Goal: Information Seeking & Learning: Compare options

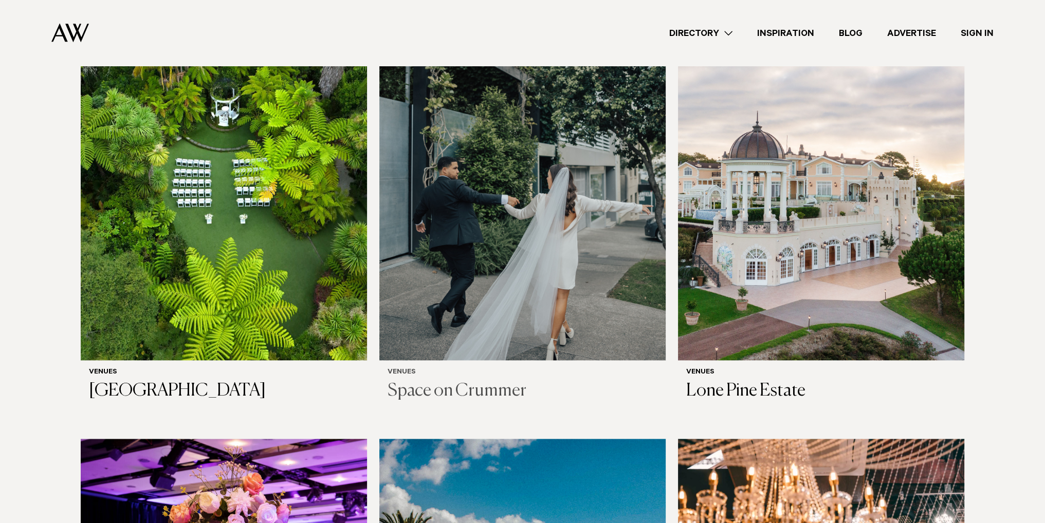
scroll to position [2055, 0]
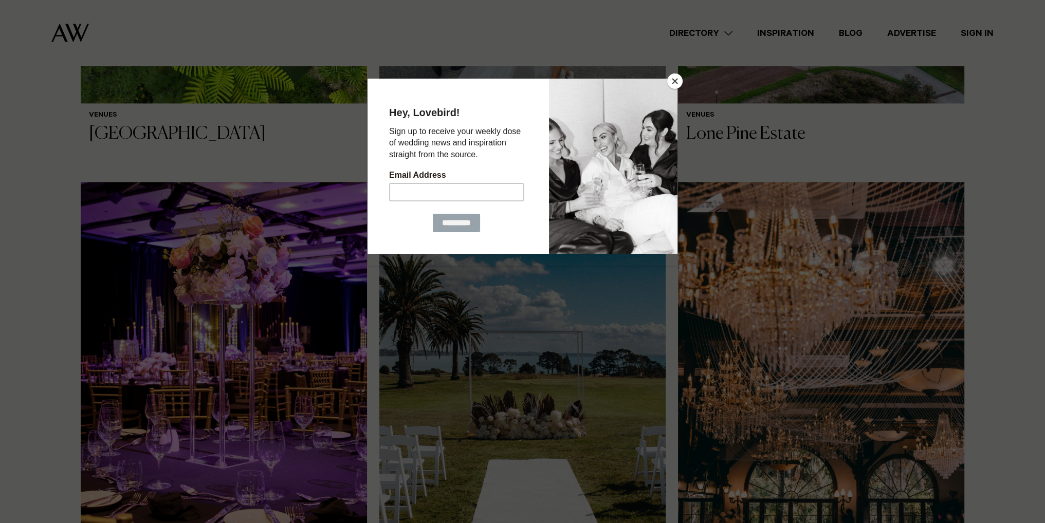
click at [670, 82] on button "Close" at bounding box center [674, 80] width 15 height 15
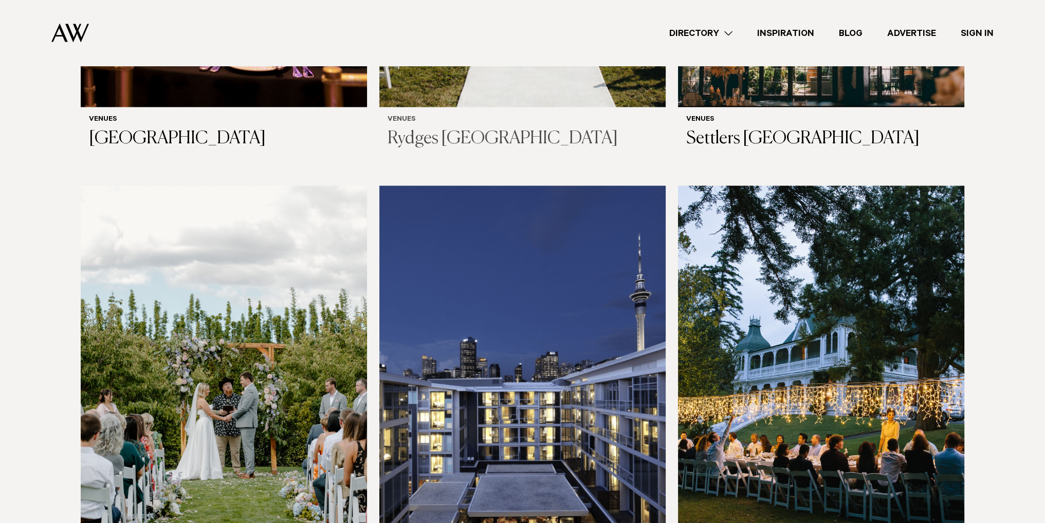
scroll to position [2621, 0]
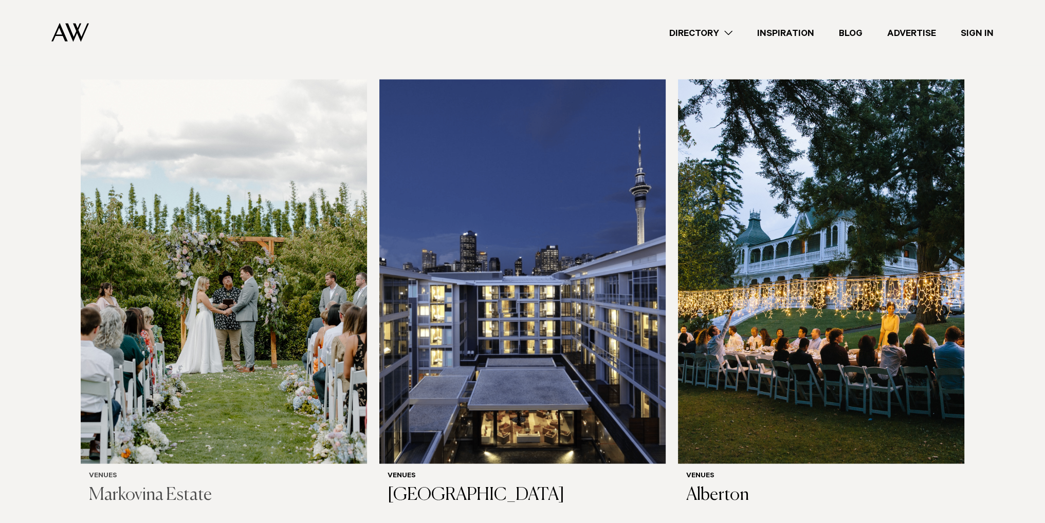
click at [230, 264] on img at bounding box center [224, 272] width 286 height 384
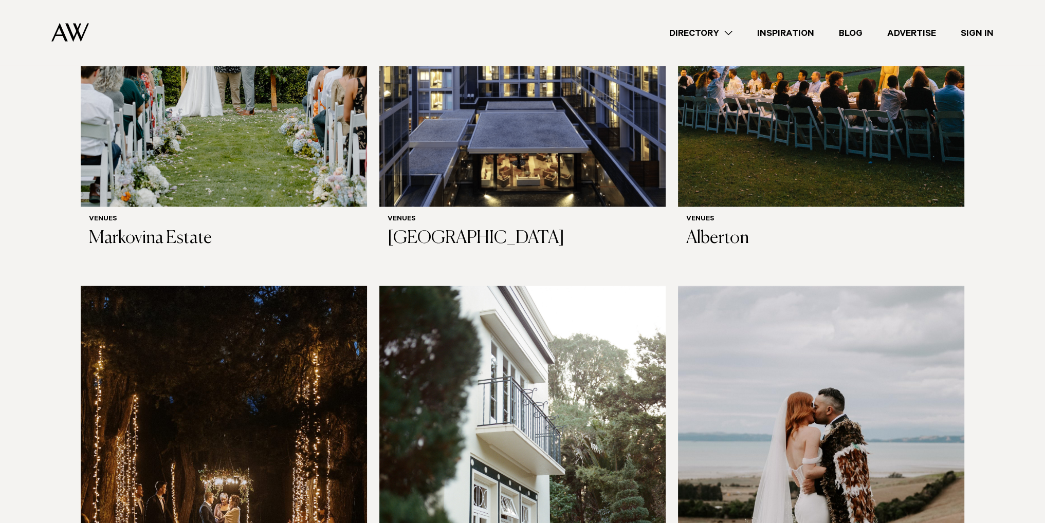
scroll to position [3134, 0]
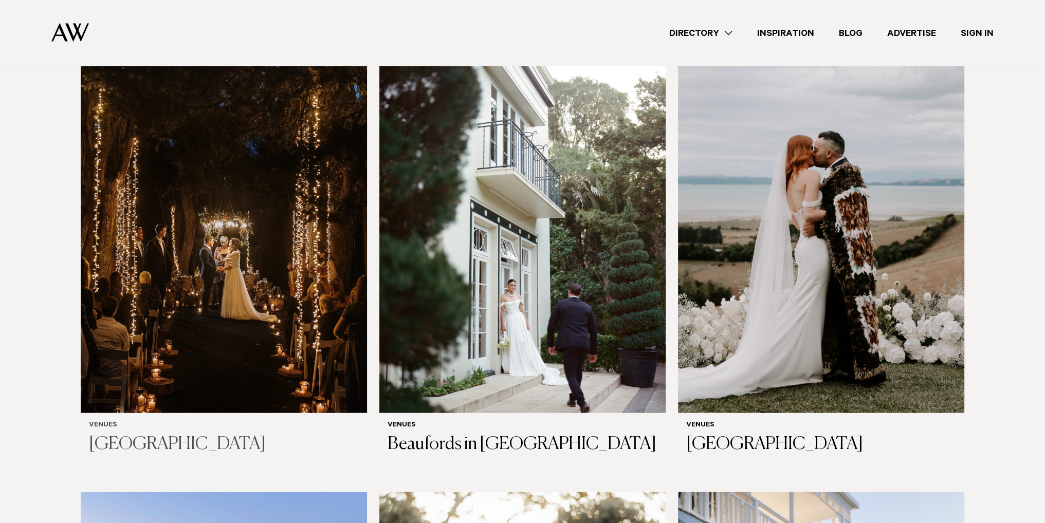
click at [299, 296] on img at bounding box center [224, 221] width 286 height 384
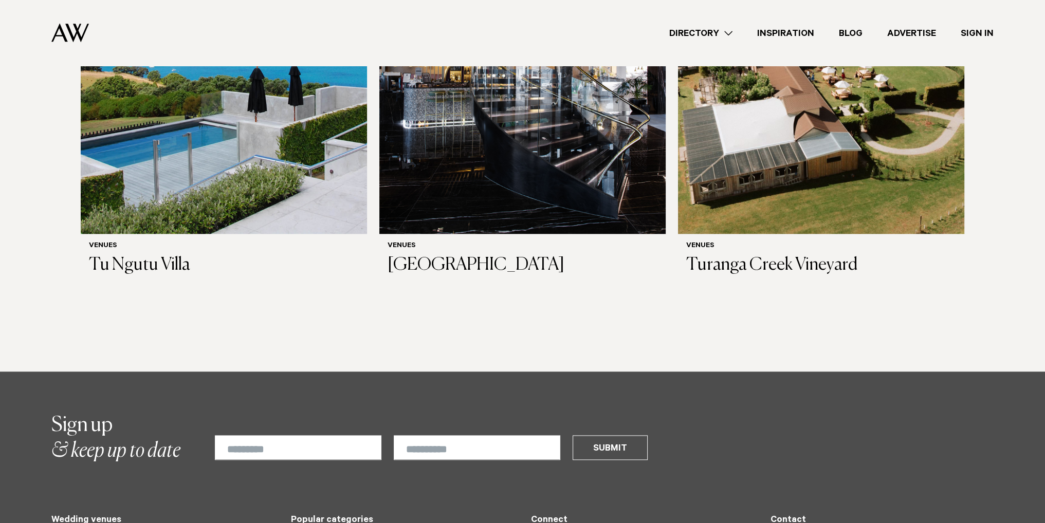
scroll to position [7142, 0]
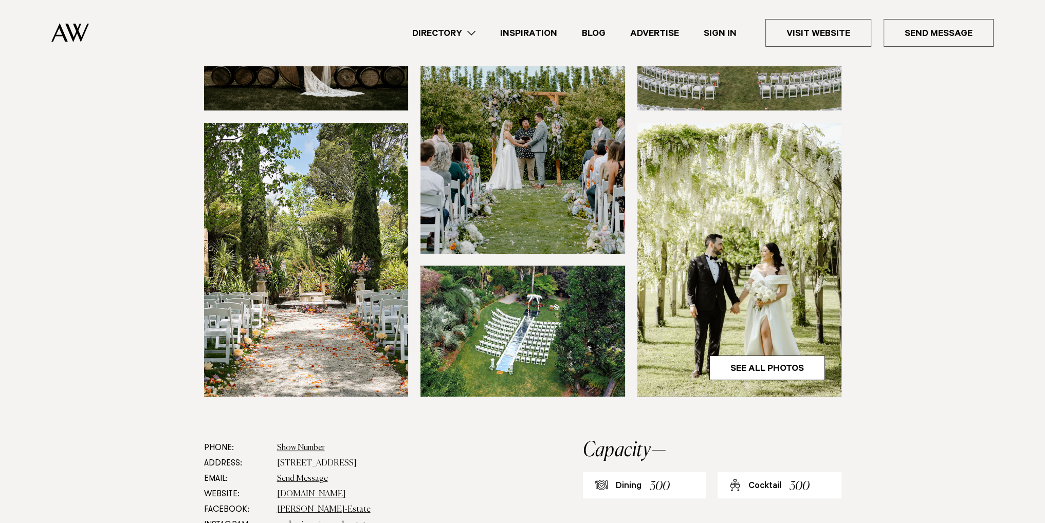
scroll to position [154, 0]
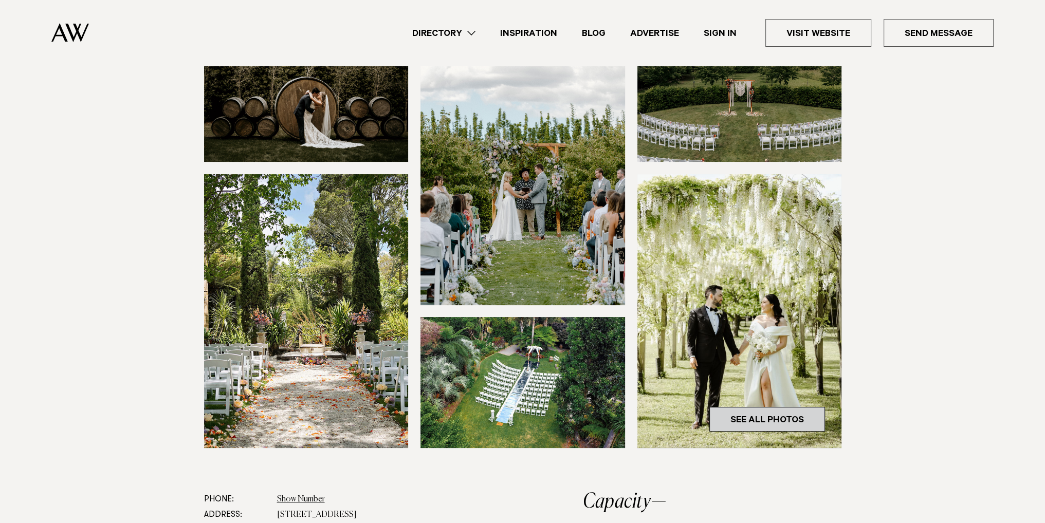
click at [745, 418] on link "See All Photos" at bounding box center [767, 419] width 116 height 25
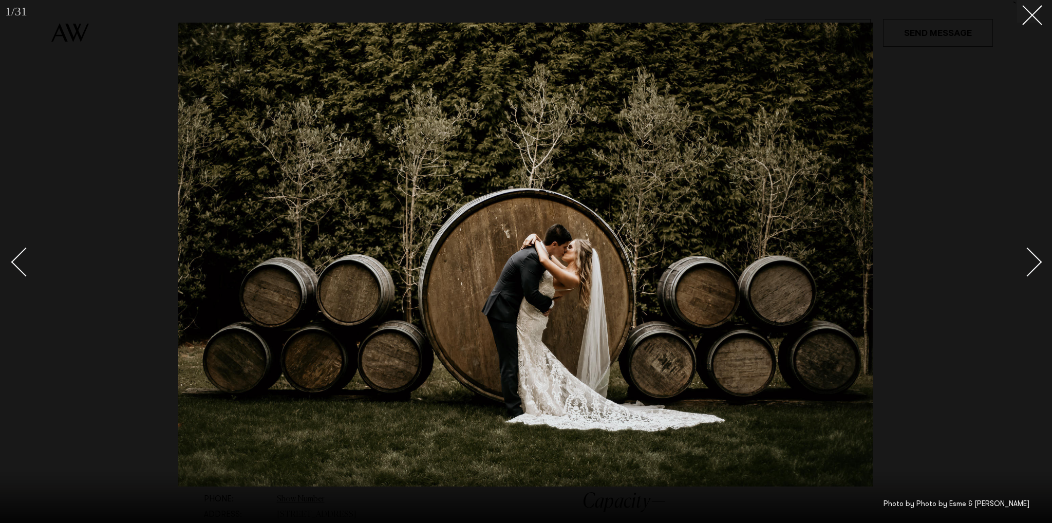
click at [1038, 264] on div "Next slide" at bounding box center [1027, 262] width 29 height 29
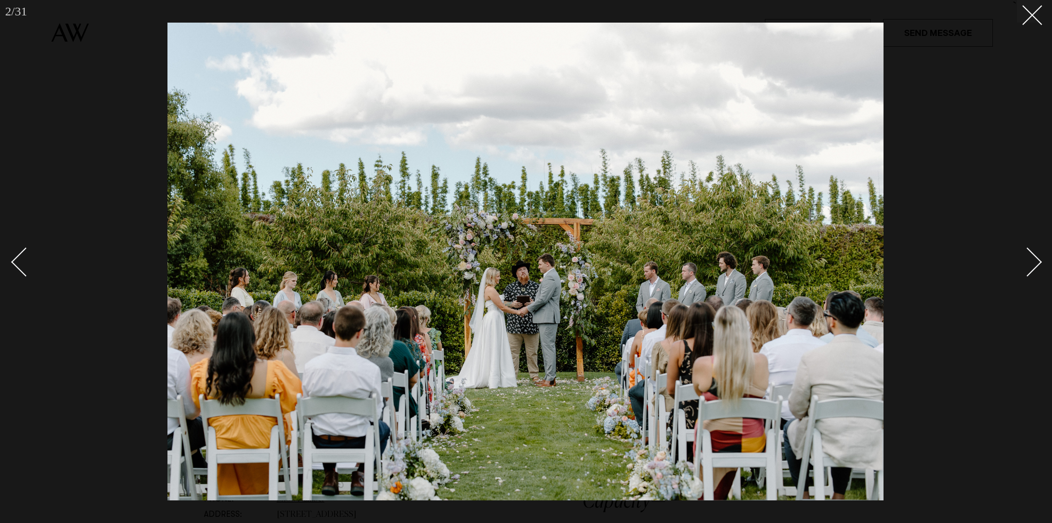
click at [1038, 264] on div "Next slide" at bounding box center [1027, 262] width 29 height 29
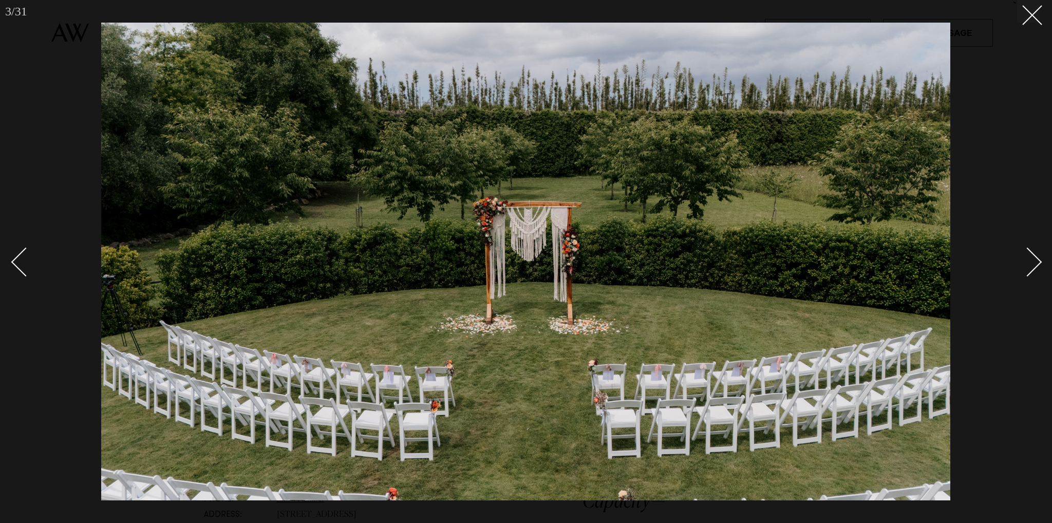
click at [1038, 264] on div "Next slide" at bounding box center [1027, 262] width 29 height 29
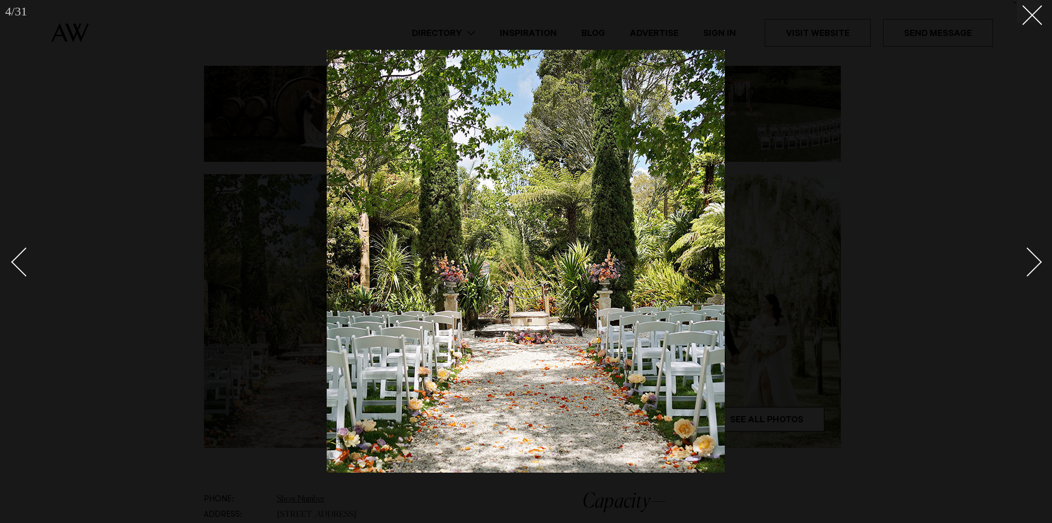
click at [1038, 264] on div "Next slide" at bounding box center [1027, 262] width 29 height 29
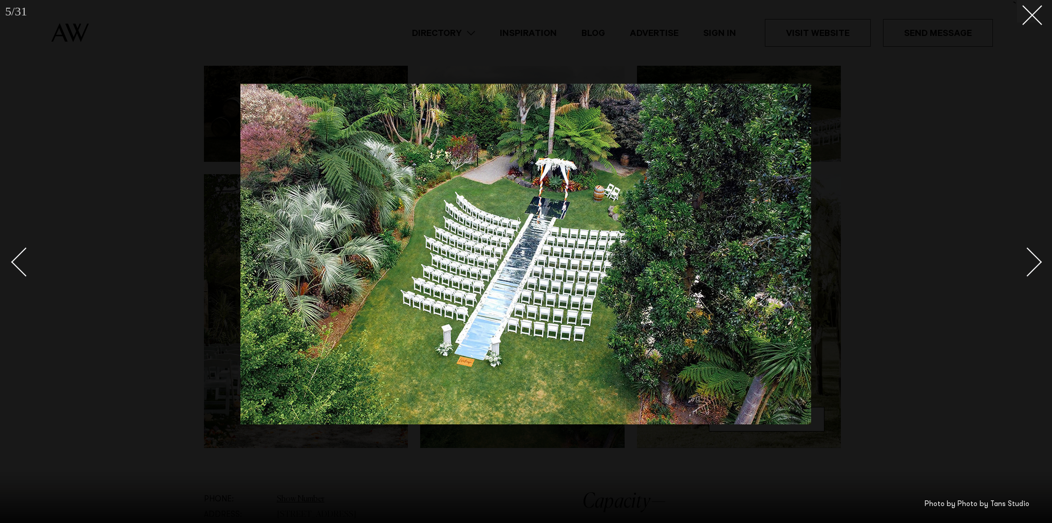
click at [1038, 264] on div "Next slide" at bounding box center [1027, 262] width 29 height 29
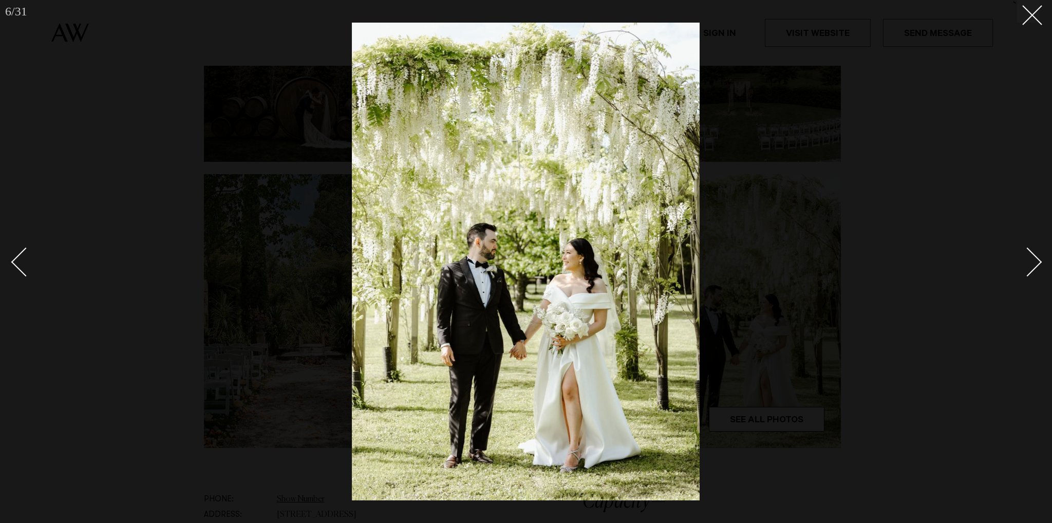
click at [1038, 264] on div "Next slide" at bounding box center [1027, 262] width 29 height 29
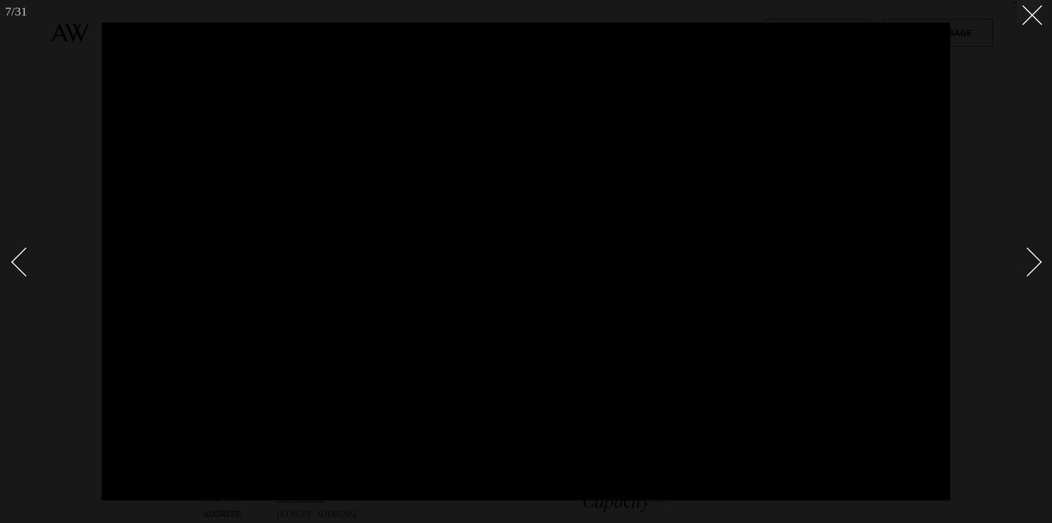
click at [1038, 264] on div "Next slide" at bounding box center [1027, 262] width 29 height 29
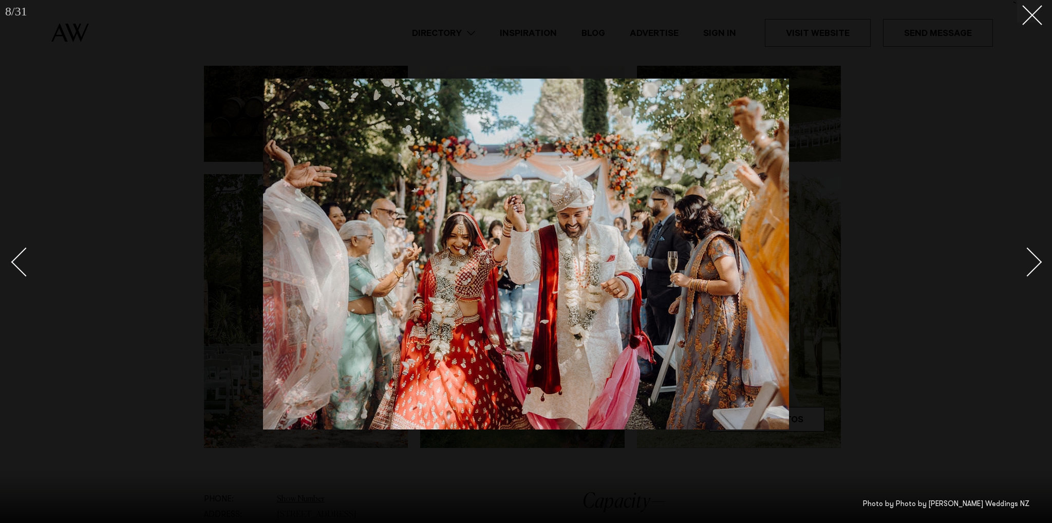
click at [1038, 264] on div "Next slide" at bounding box center [1027, 262] width 29 height 29
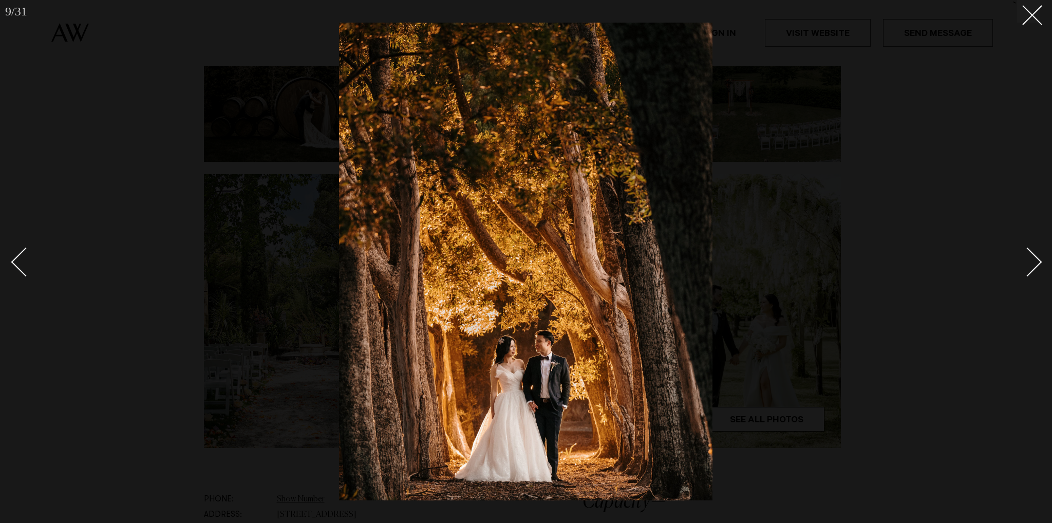
click at [1038, 264] on div "Next slide" at bounding box center [1027, 262] width 29 height 29
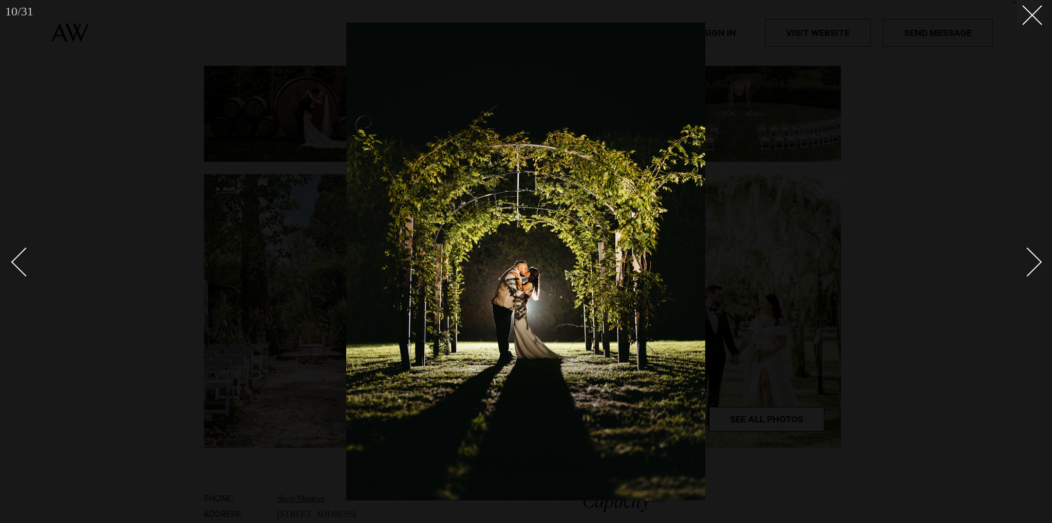
click at [1038, 264] on div "Next slide" at bounding box center [1027, 262] width 29 height 29
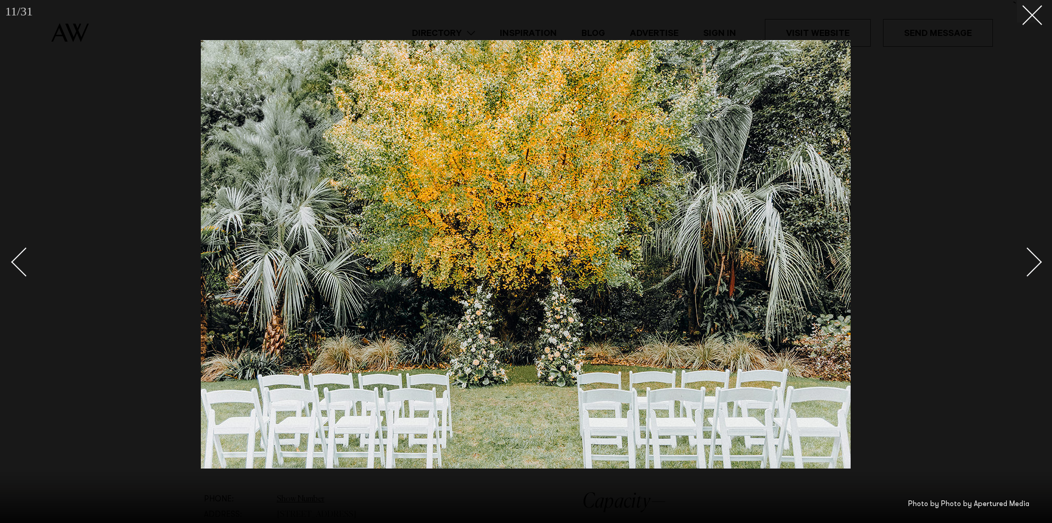
click at [1038, 264] on div "Next slide" at bounding box center [1027, 262] width 29 height 29
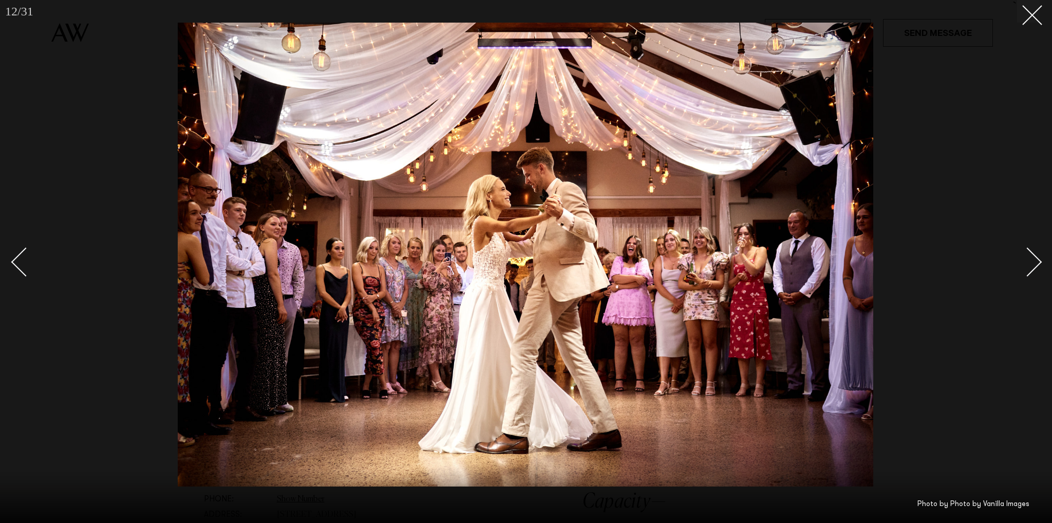
click at [1038, 264] on div "Next slide" at bounding box center [1027, 262] width 29 height 29
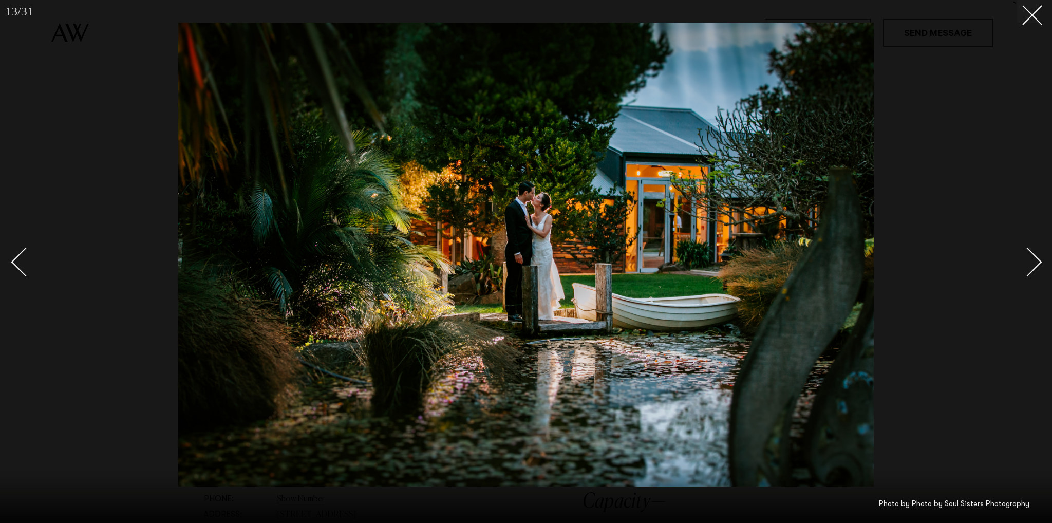
click at [1038, 264] on div "Next slide" at bounding box center [1027, 262] width 29 height 29
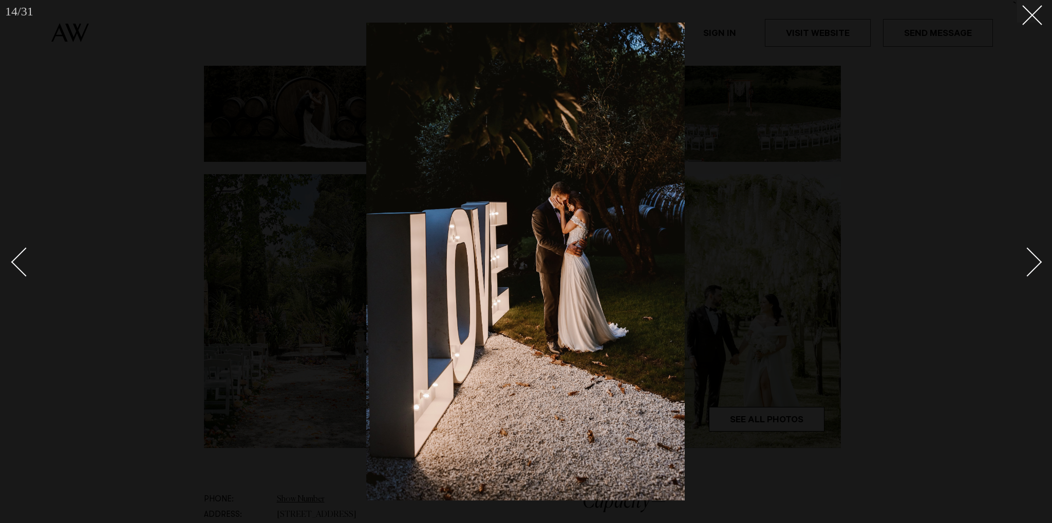
click at [1038, 264] on div "Next slide" at bounding box center [1027, 262] width 29 height 29
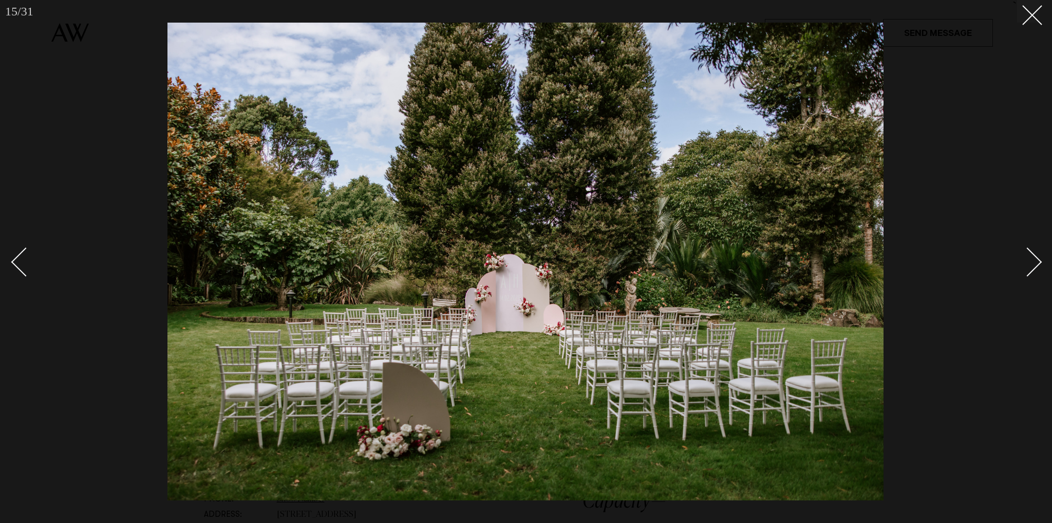
click at [1038, 264] on div "Next slide" at bounding box center [1027, 262] width 29 height 29
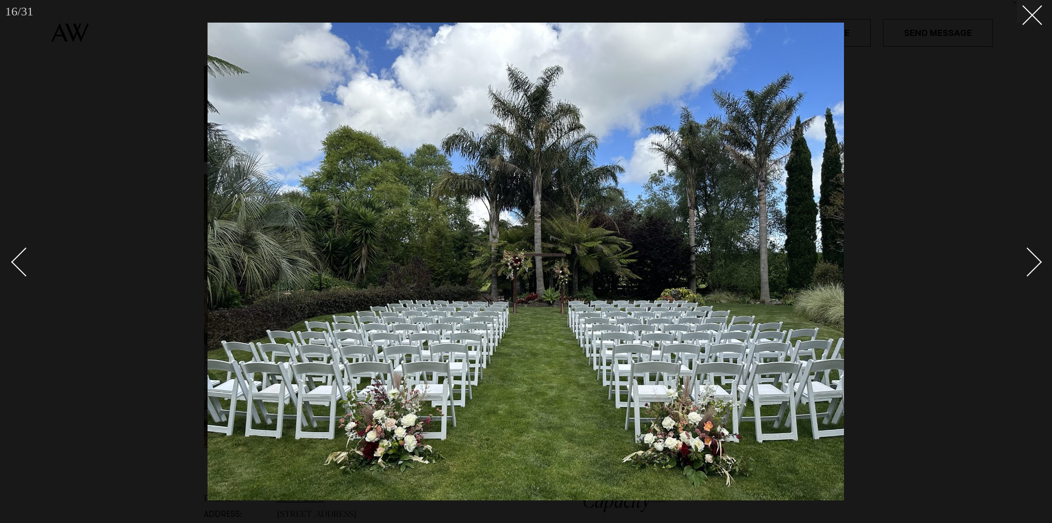
click at [1038, 264] on div "Next slide" at bounding box center [1027, 262] width 29 height 29
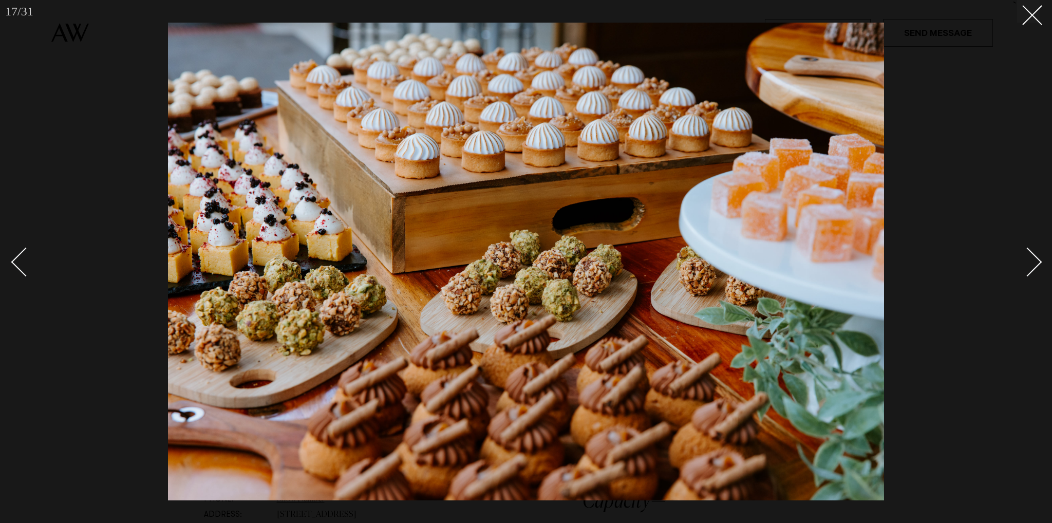
click at [1038, 264] on div "Next slide" at bounding box center [1027, 262] width 29 height 29
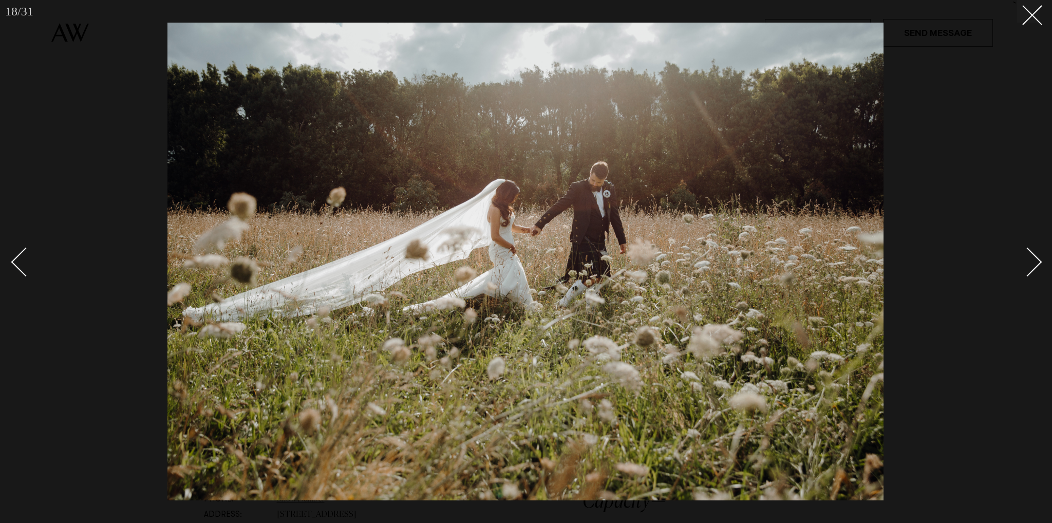
click at [1038, 264] on div "Next slide" at bounding box center [1027, 262] width 29 height 29
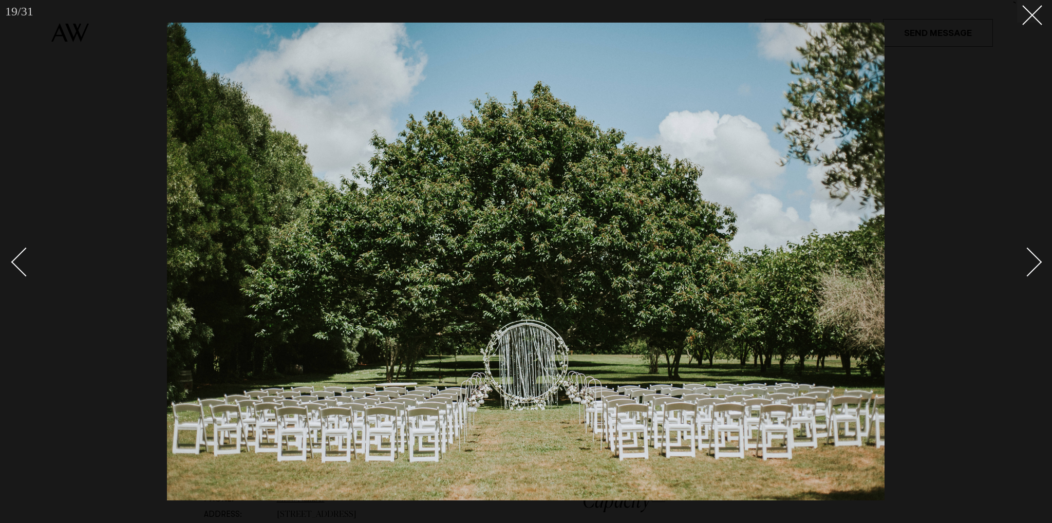
click at [1038, 264] on div "Next slide" at bounding box center [1027, 262] width 29 height 29
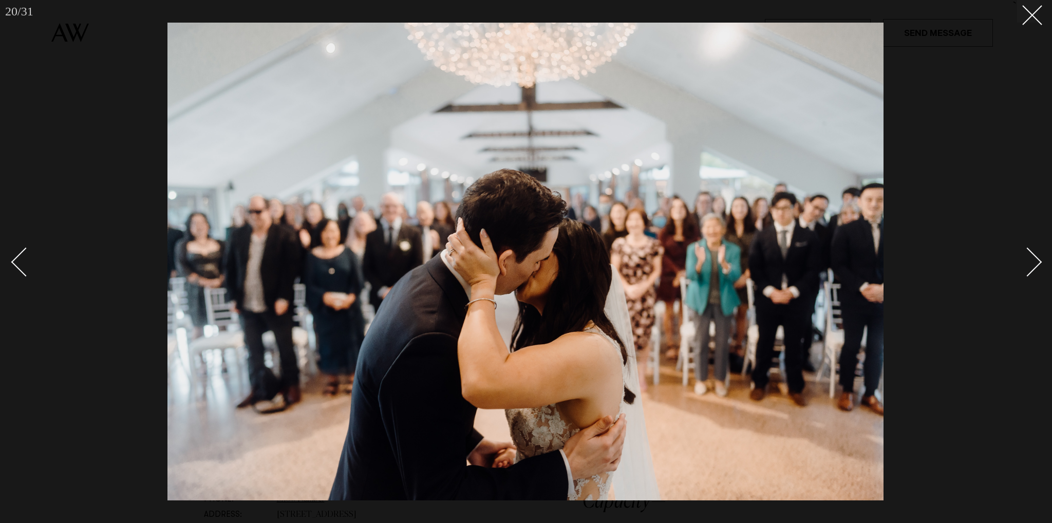
click at [1038, 264] on div "Next slide" at bounding box center [1027, 262] width 29 height 29
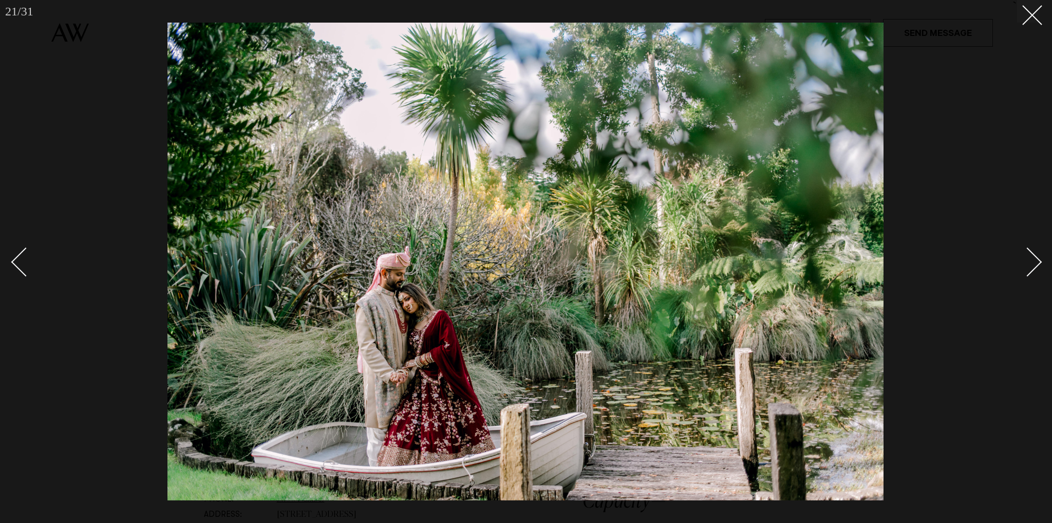
click at [1038, 264] on div "Next slide" at bounding box center [1027, 262] width 29 height 29
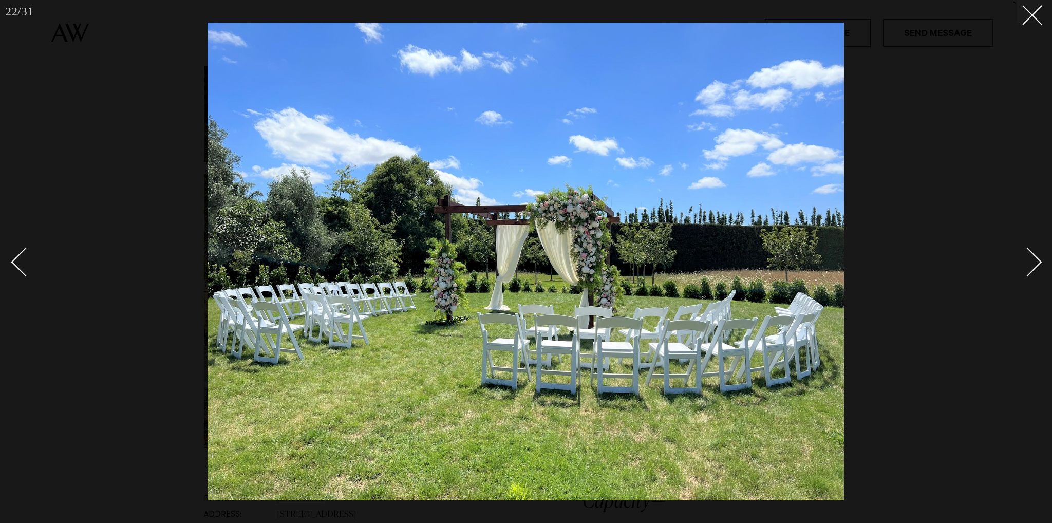
click at [1038, 264] on div "Next slide" at bounding box center [1027, 262] width 29 height 29
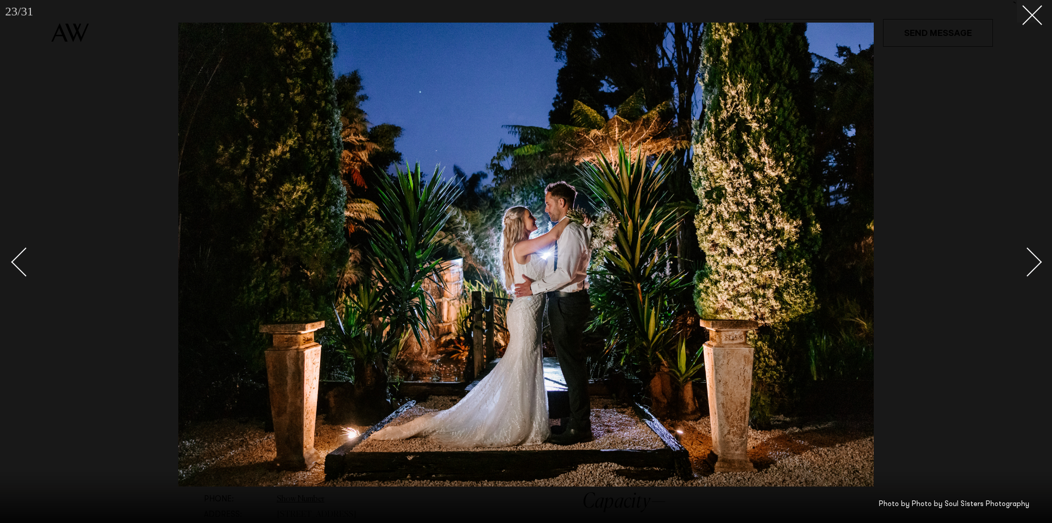
click at [1038, 264] on div "Next slide" at bounding box center [1027, 262] width 29 height 29
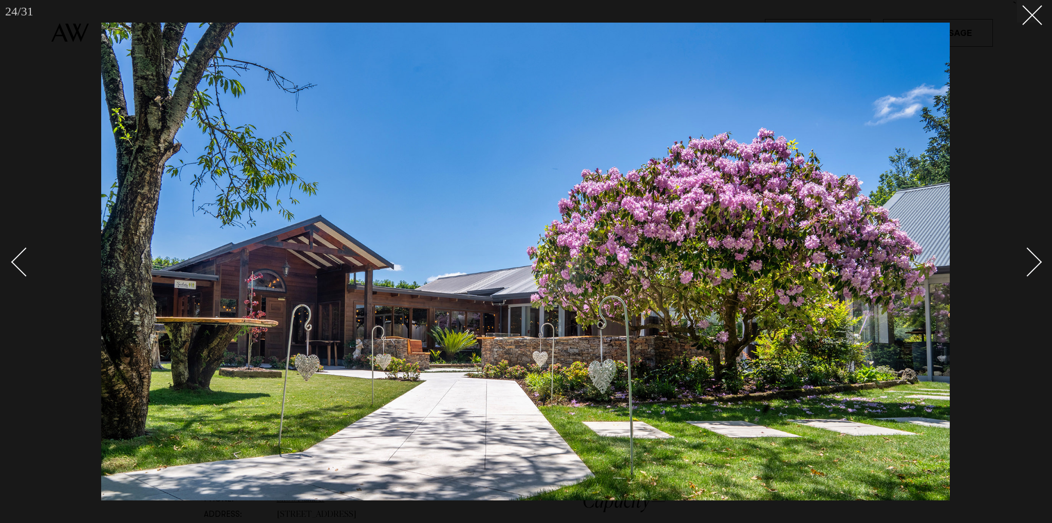
click at [1038, 264] on div "Next slide" at bounding box center [1027, 262] width 29 height 29
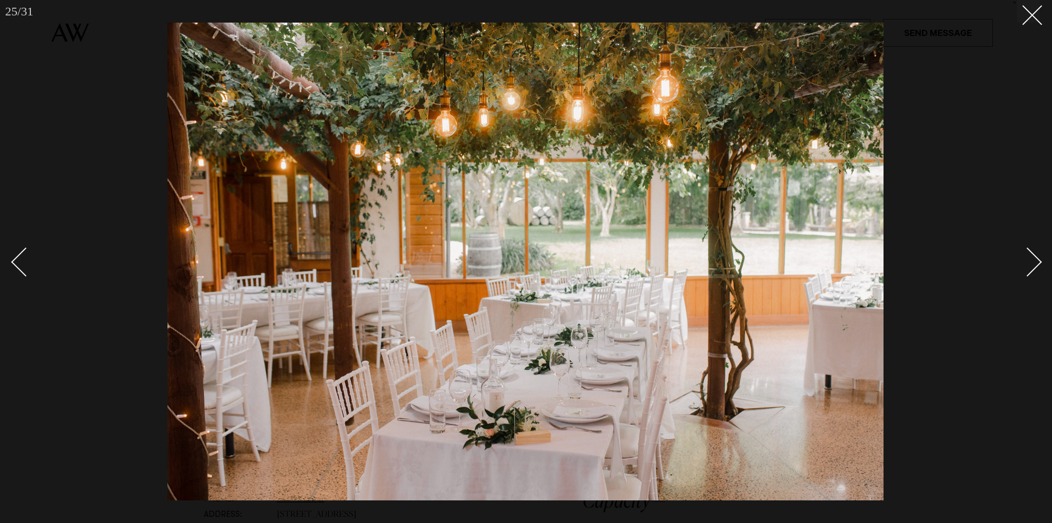
click at [1038, 264] on div "Next slide" at bounding box center [1027, 262] width 29 height 29
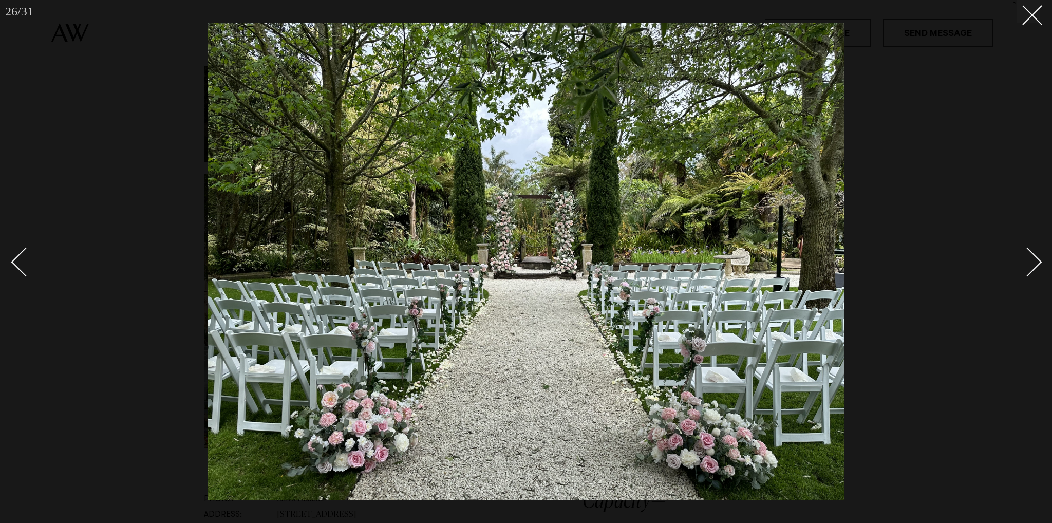
click at [1038, 264] on div "Next slide" at bounding box center [1027, 262] width 29 height 29
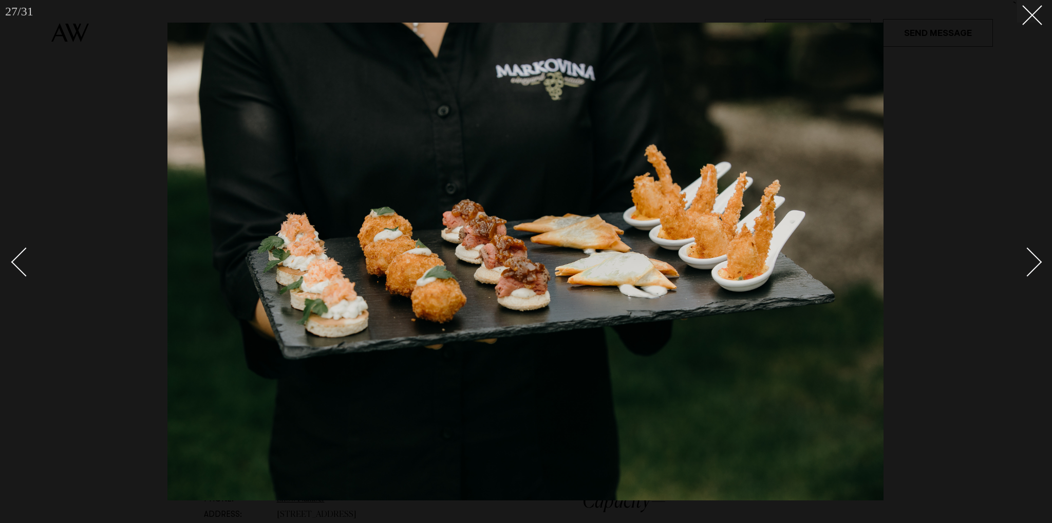
click at [1038, 264] on div "Next slide" at bounding box center [1027, 262] width 29 height 29
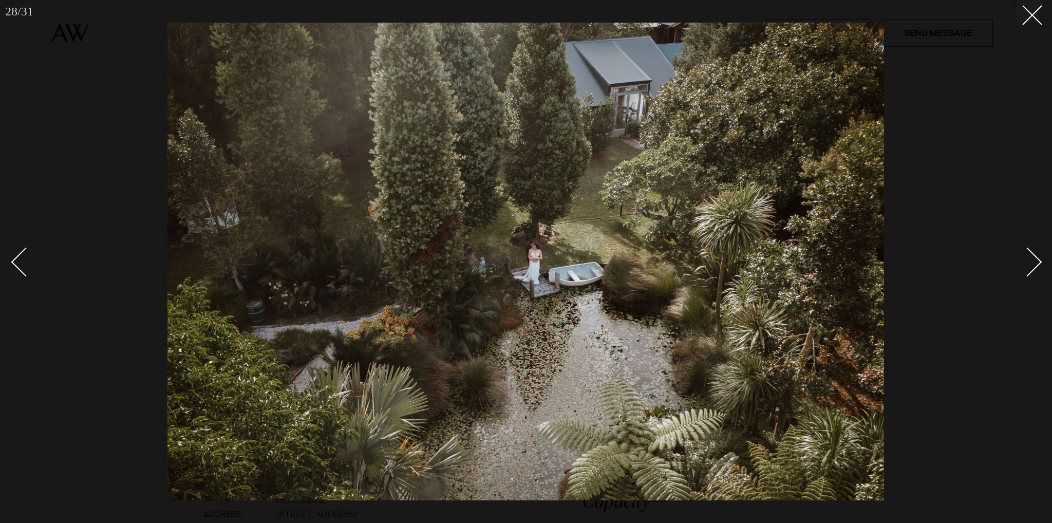
click at [1038, 264] on div "Next slide" at bounding box center [1027, 262] width 29 height 29
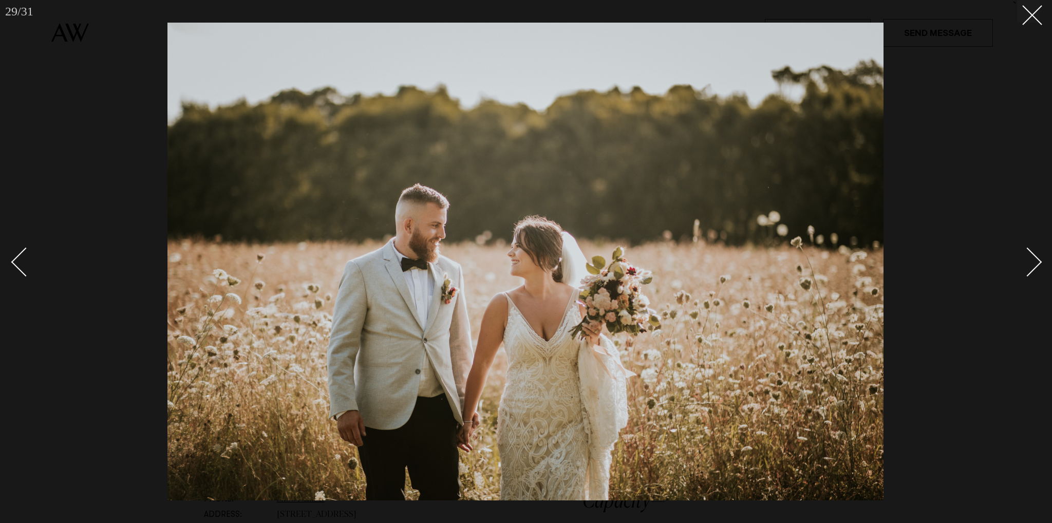
click at [1038, 264] on div "Next slide" at bounding box center [1027, 262] width 29 height 29
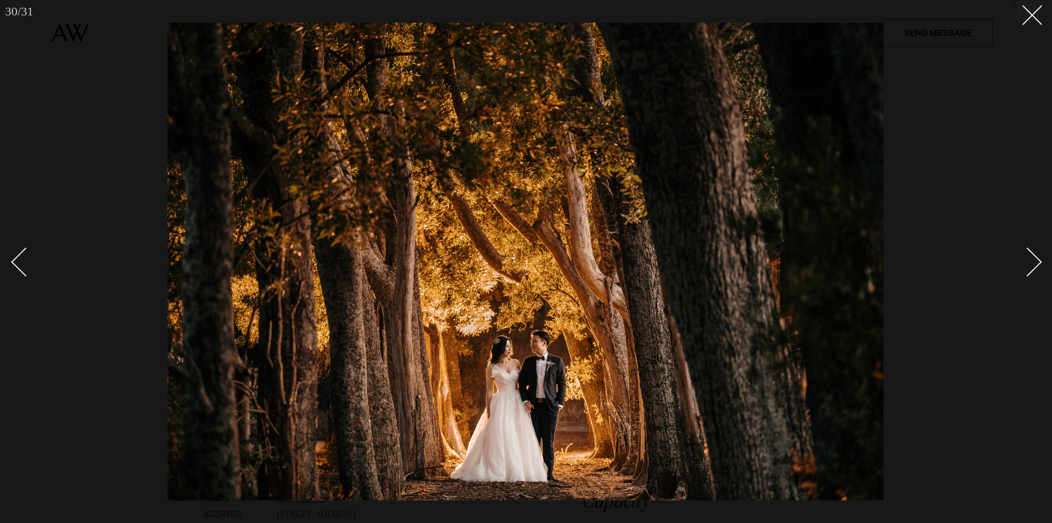
click at [1038, 264] on div "Next slide" at bounding box center [1027, 262] width 29 height 29
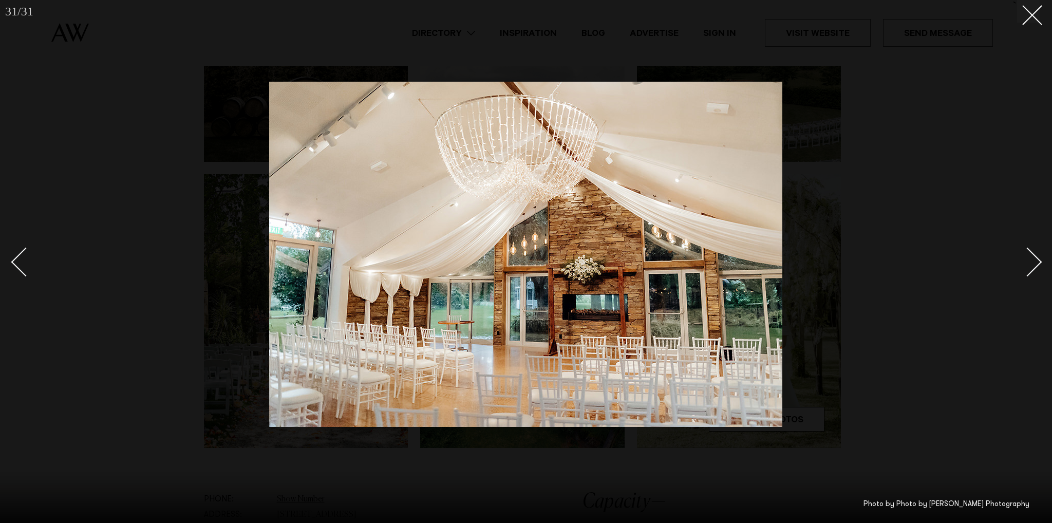
click at [1038, 264] on div "Next slide" at bounding box center [1027, 262] width 29 height 29
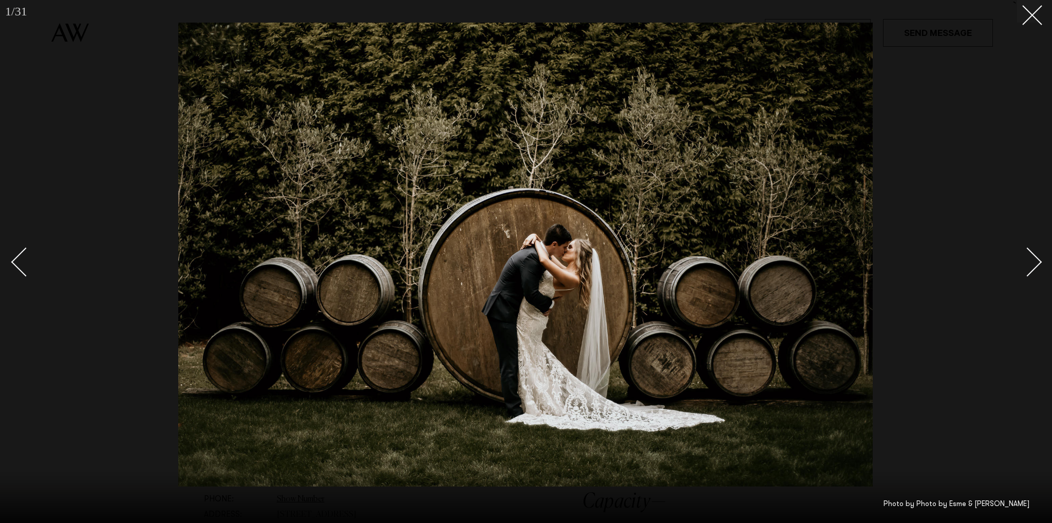
click at [1038, 264] on div "Next slide" at bounding box center [1027, 262] width 29 height 29
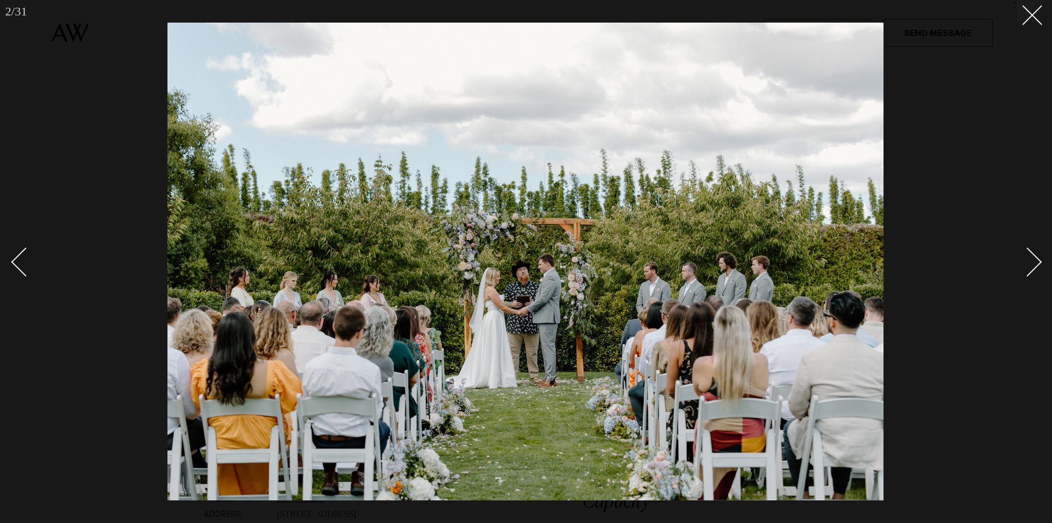
click at [1038, 264] on div "Next slide" at bounding box center [1027, 262] width 29 height 29
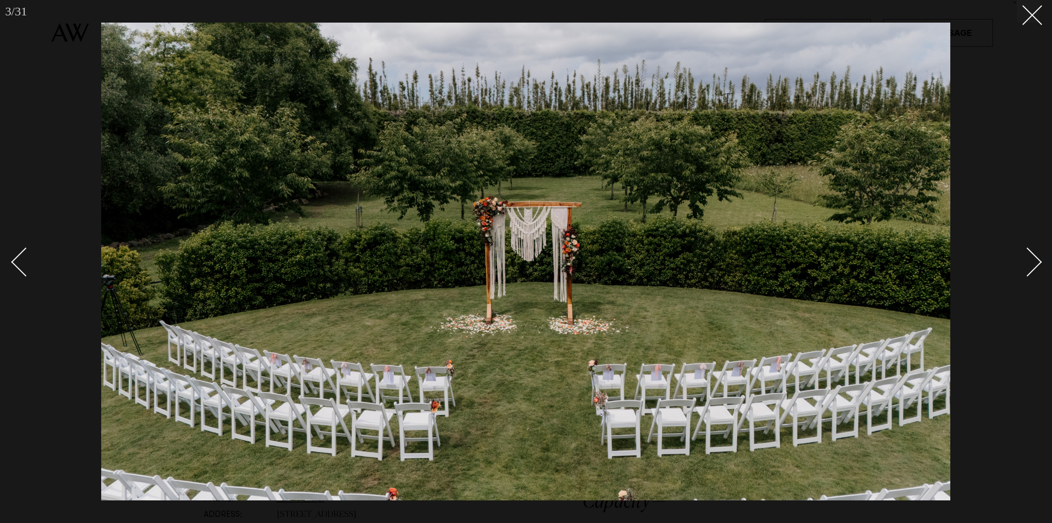
click at [1038, 264] on div "Next slide" at bounding box center [1027, 262] width 29 height 29
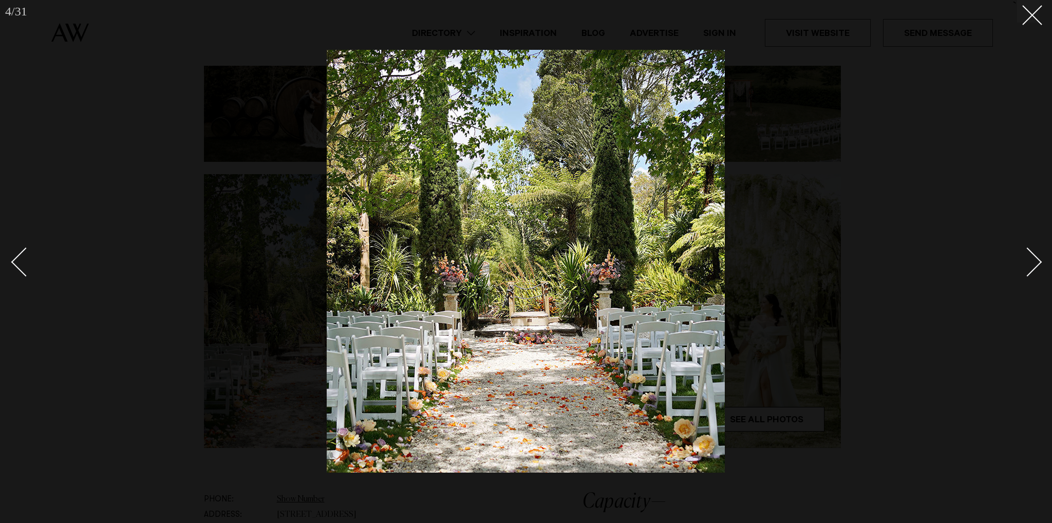
click at [1038, 264] on div "Next slide" at bounding box center [1027, 262] width 29 height 29
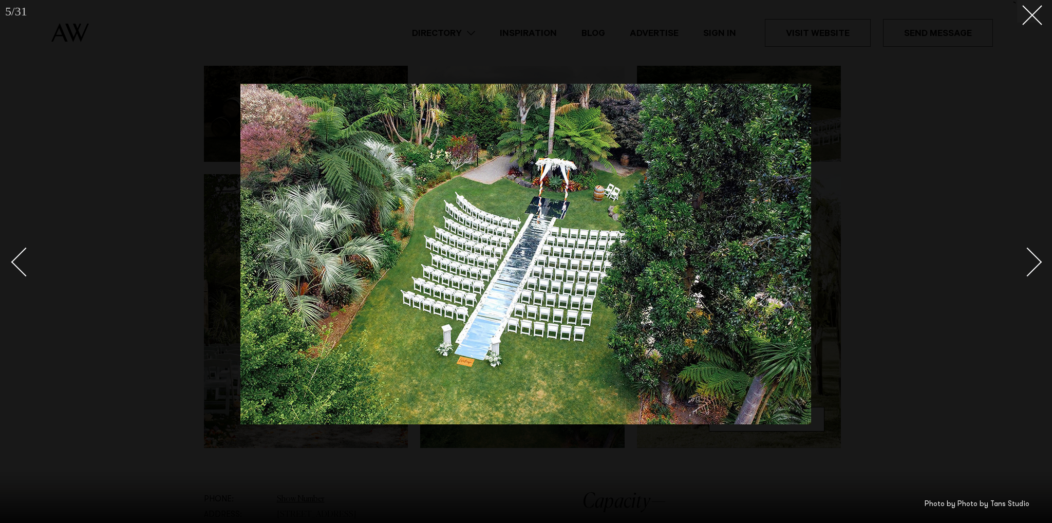
click at [1038, 264] on div "Next slide" at bounding box center [1027, 262] width 29 height 29
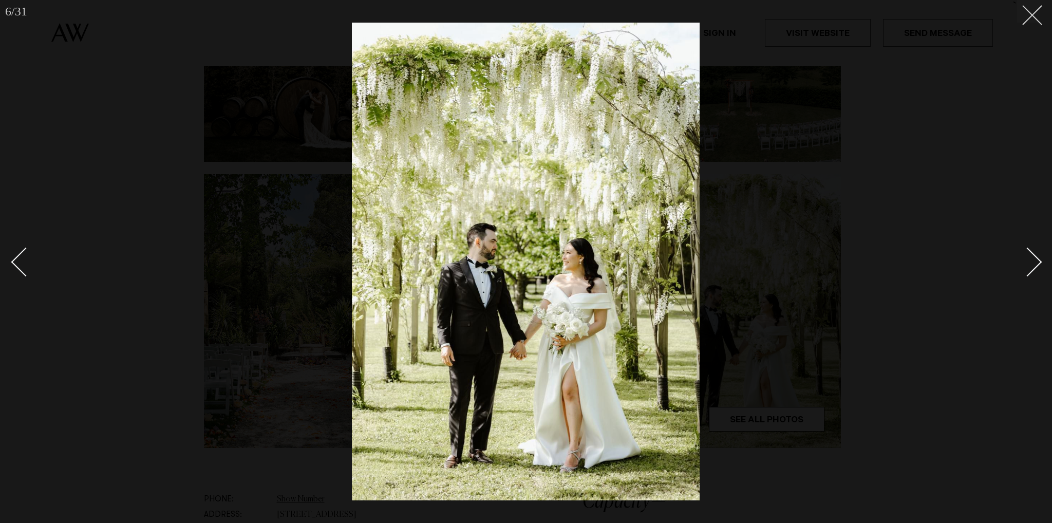
click at [1036, 16] on button at bounding box center [1028, 11] width 23 height 23
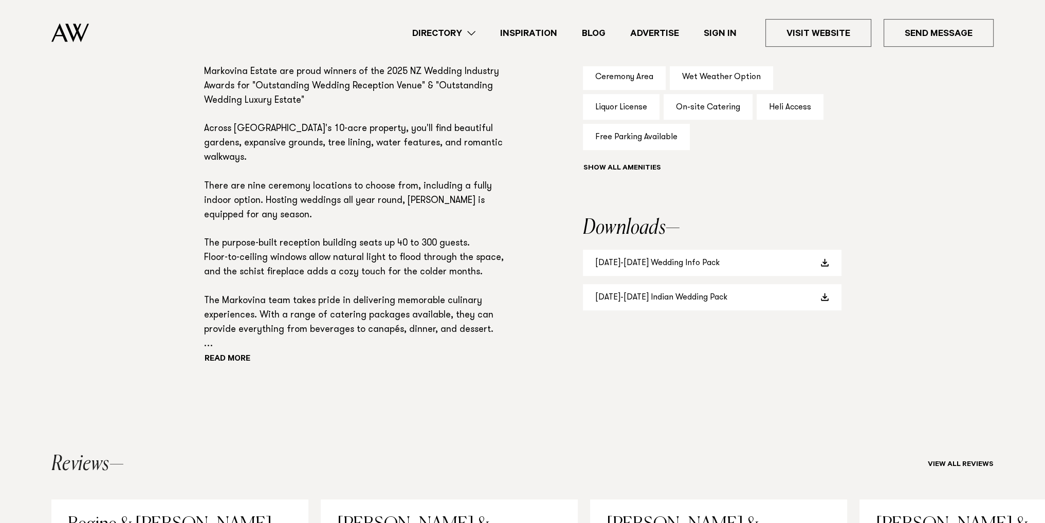
scroll to position [822, 0]
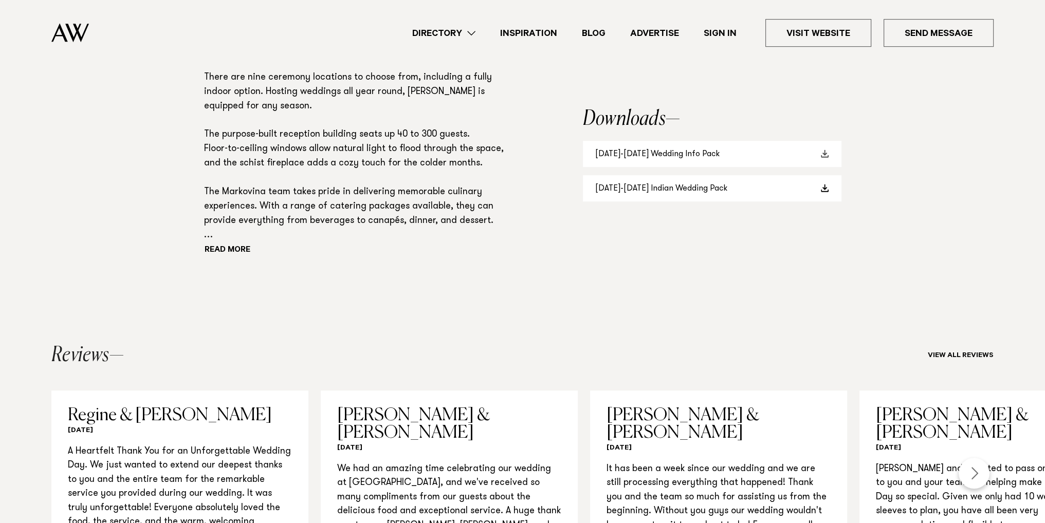
click at [697, 157] on link "2025-2026 Wedding Info Pack" at bounding box center [712, 154] width 258 height 26
click at [721, 188] on link "2025-2026 Indian Wedding Pack" at bounding box center [712, 188] width 258 height 26
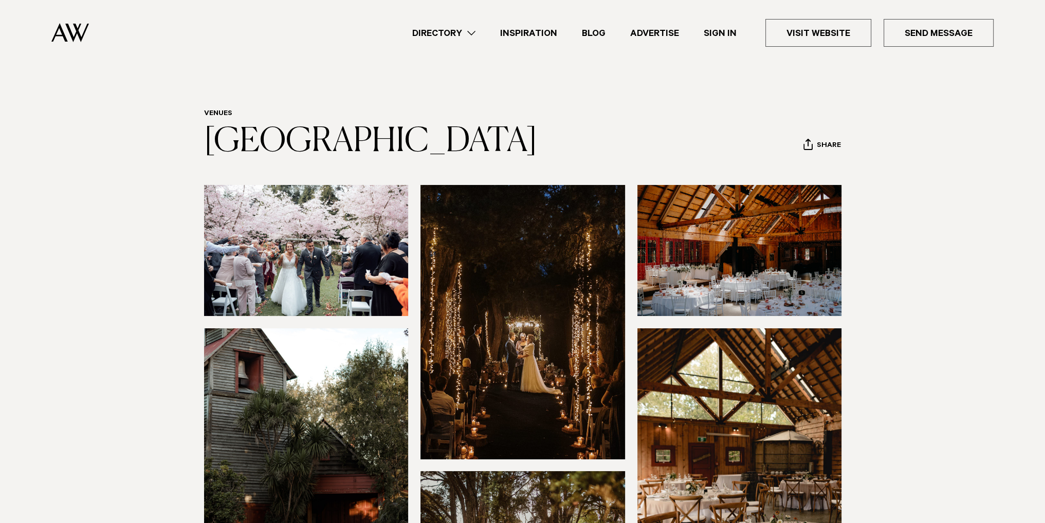
click at [451, 280] on img at bounding box center [522, 322] width 205 height 274
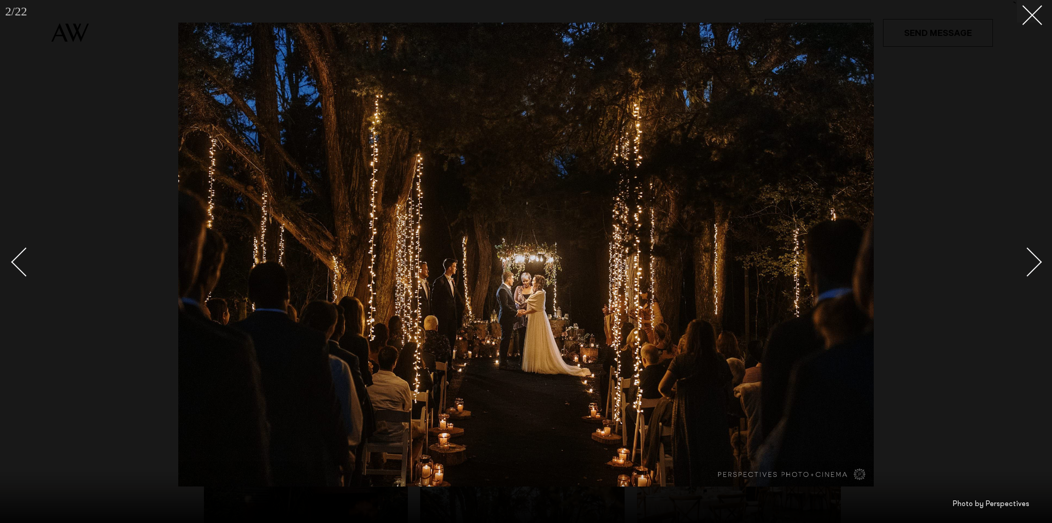
click at [1041, 258] on div at bounding box center [526, 261] width 1052 height 523
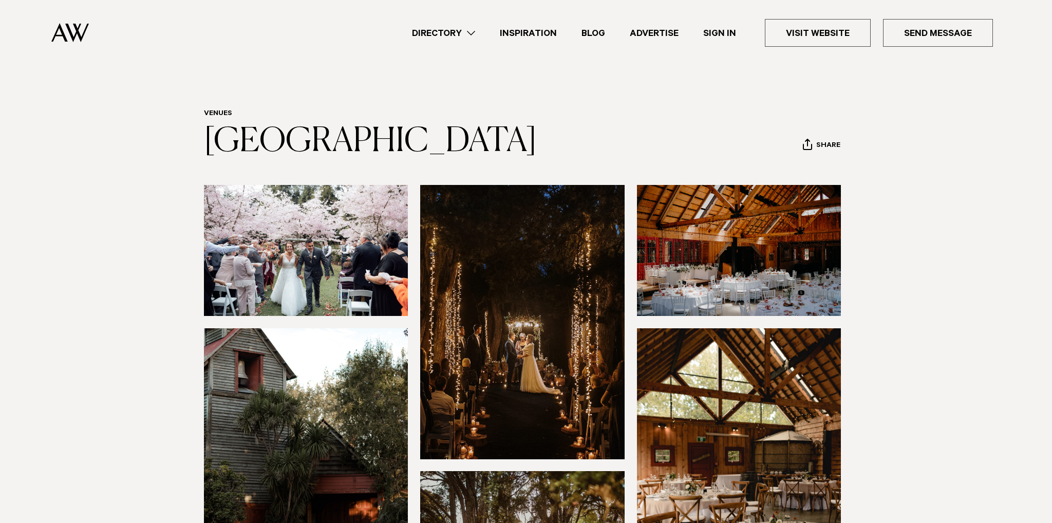
click at [1041, 258] on div "Next slide" at bounding box center [1040, 262] width 20 height 20
click at [1041, 258] on div at bounding box center [526, 261] width 1052 height 523
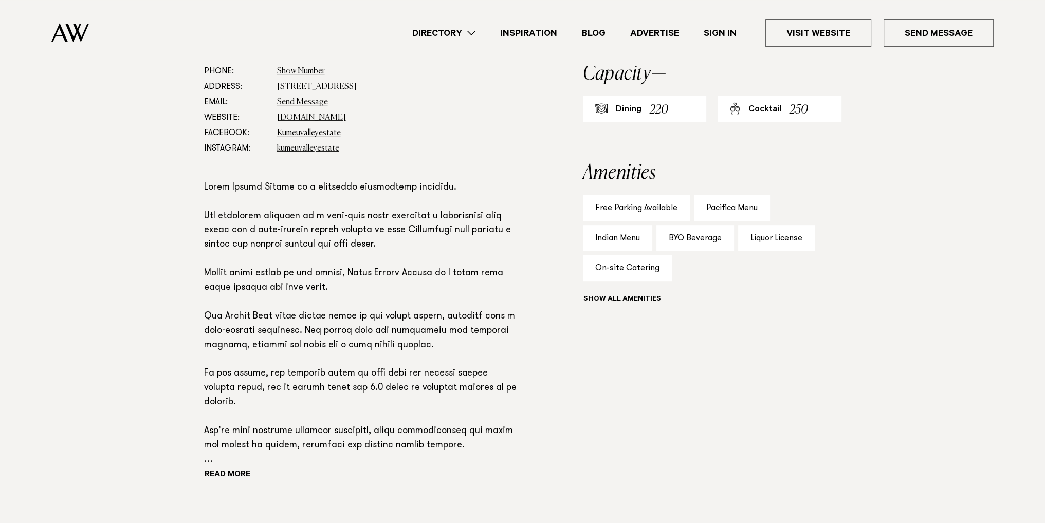
scroll to position [719, 0]
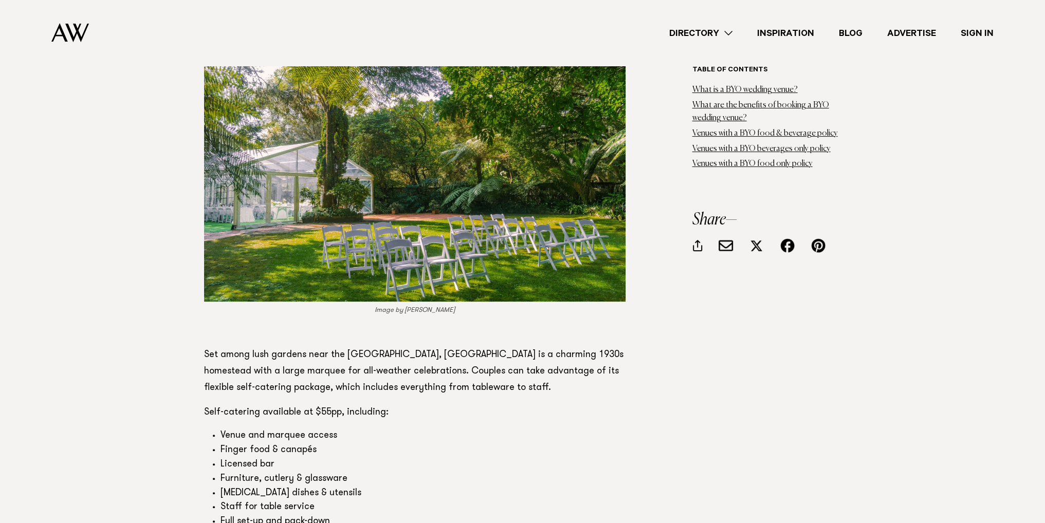
scroll to position [5344, 0]
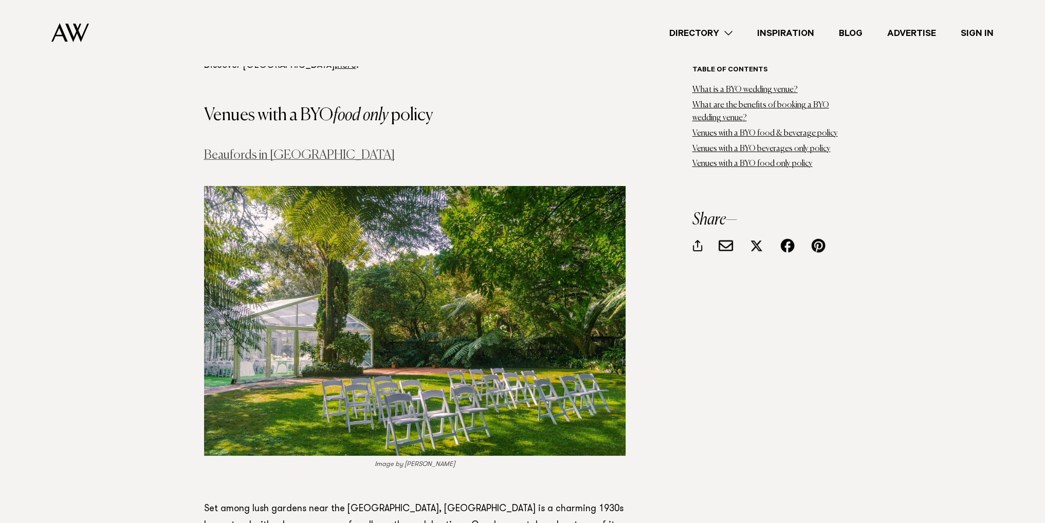
click at [270, 149] on link "Beaufords in [GEOGRAPHIC_DATA]" at bounding box center [299, 155] width 191 height 12
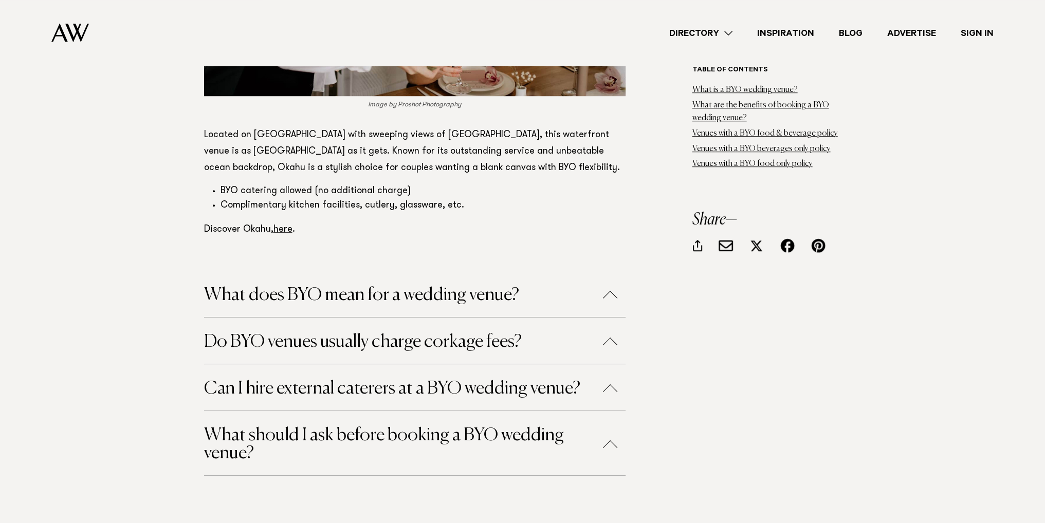
scroll to position [6423, 0]
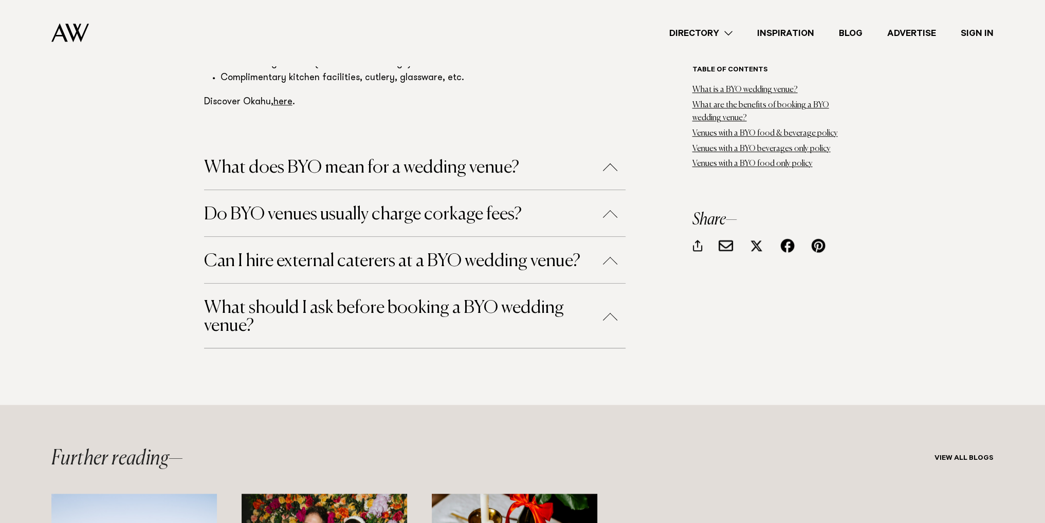
click at [602, 159] on button "What does BYO mean for a wedding venue?" at bounding box center [414, 168] width 421 height 18
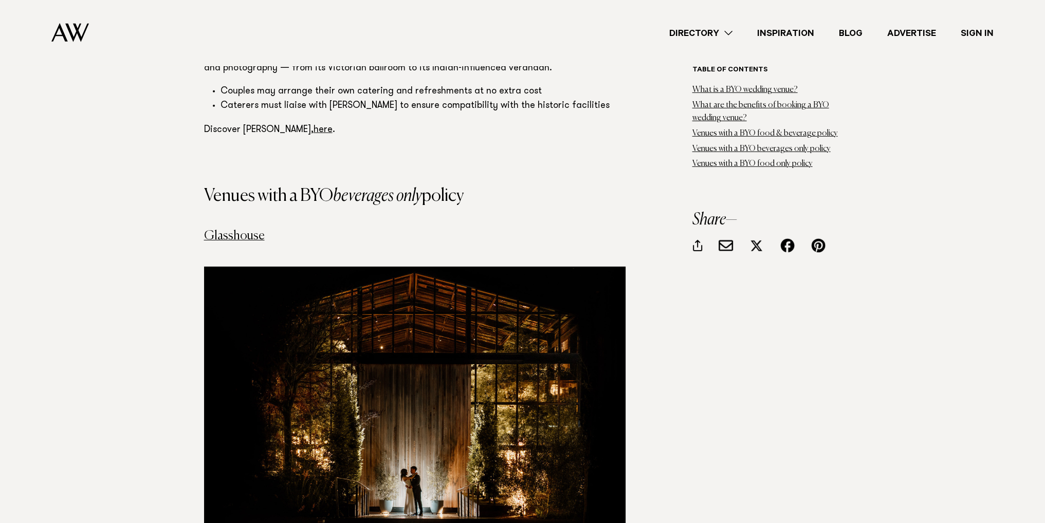
scroll to position [4470, 0]
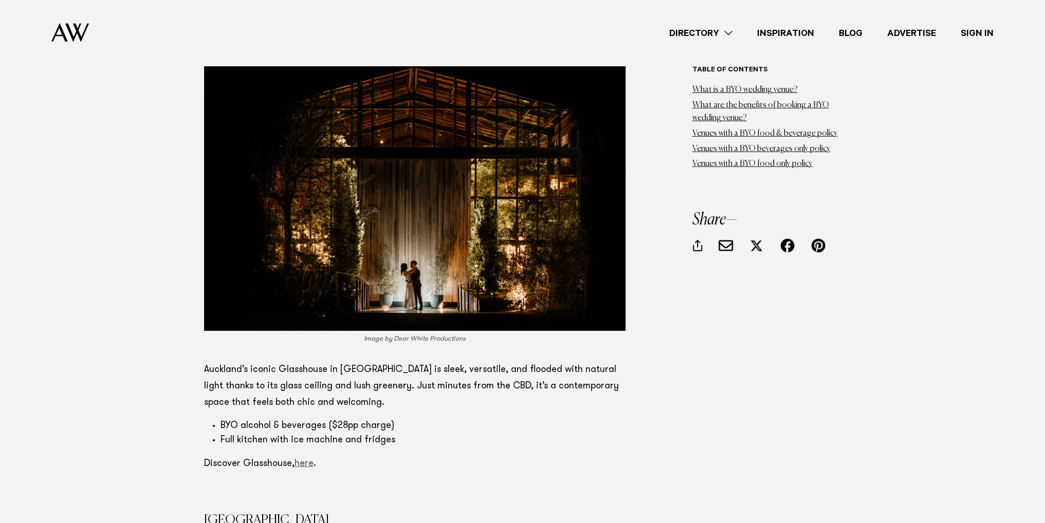
click at [302, 459] on link "here" at bounding box center [303, 463] width 19 height 9
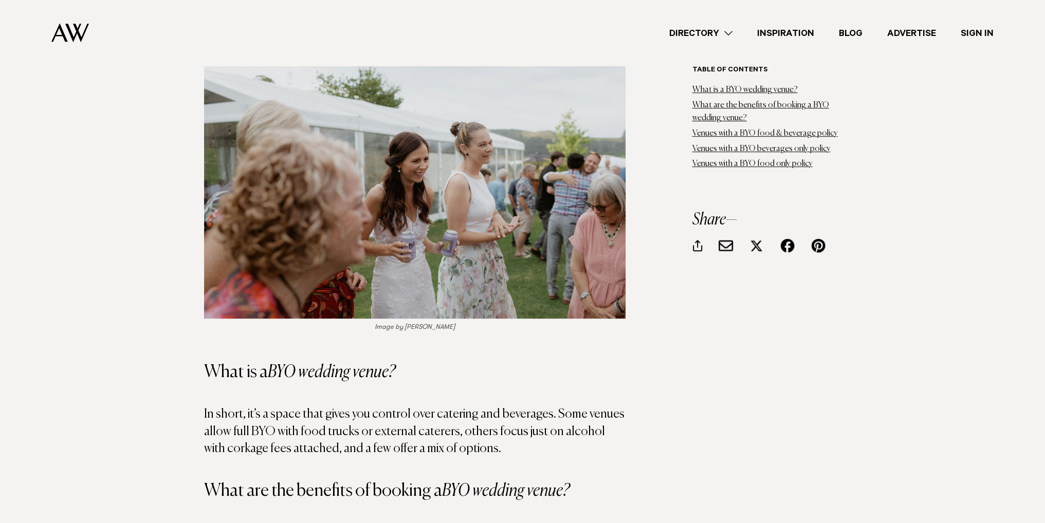
scroll to position [925, 0]
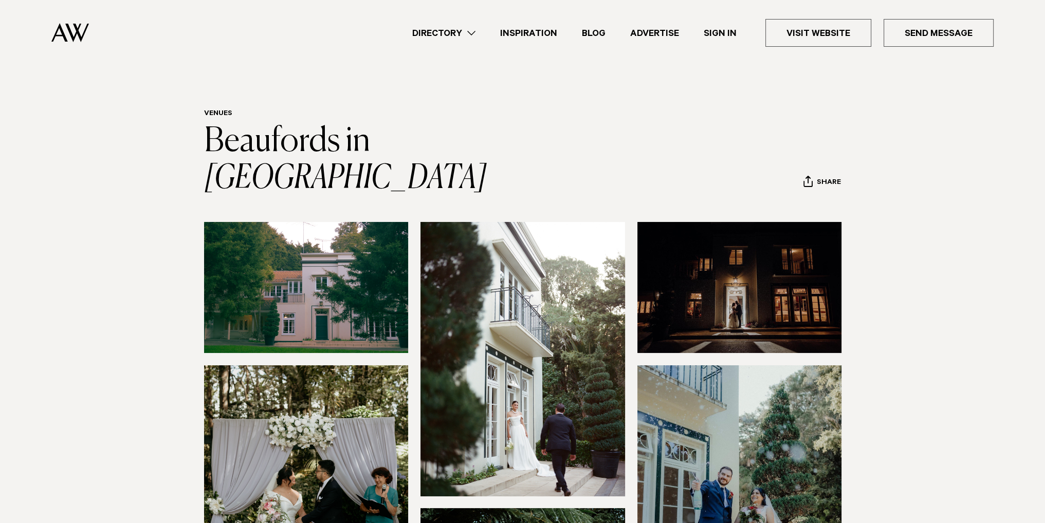
click at [319, 275] on img at bounding box center [306, 287] width 205 height 131
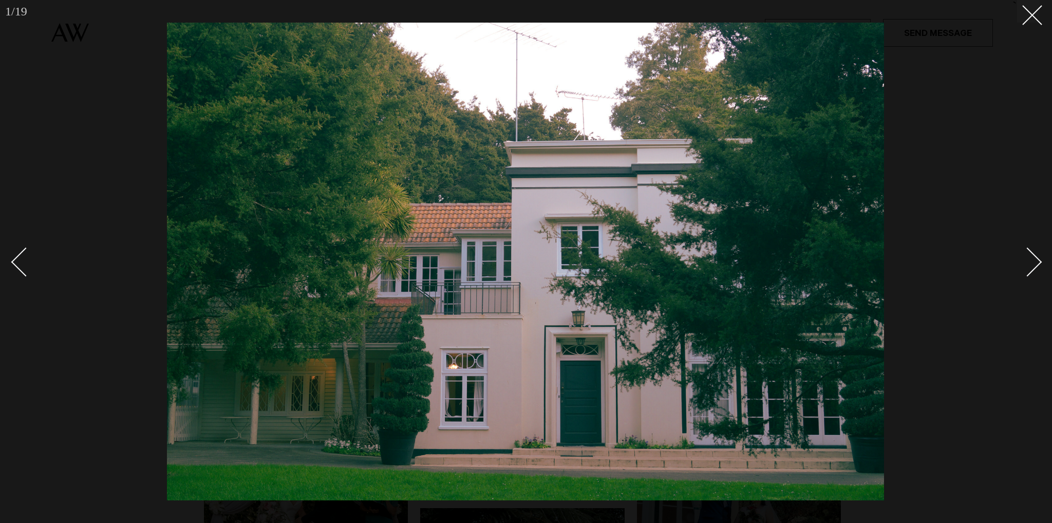
click at [1032, 265] on div "Next slide" at bounding box center [1027, 262] width 29 height 29
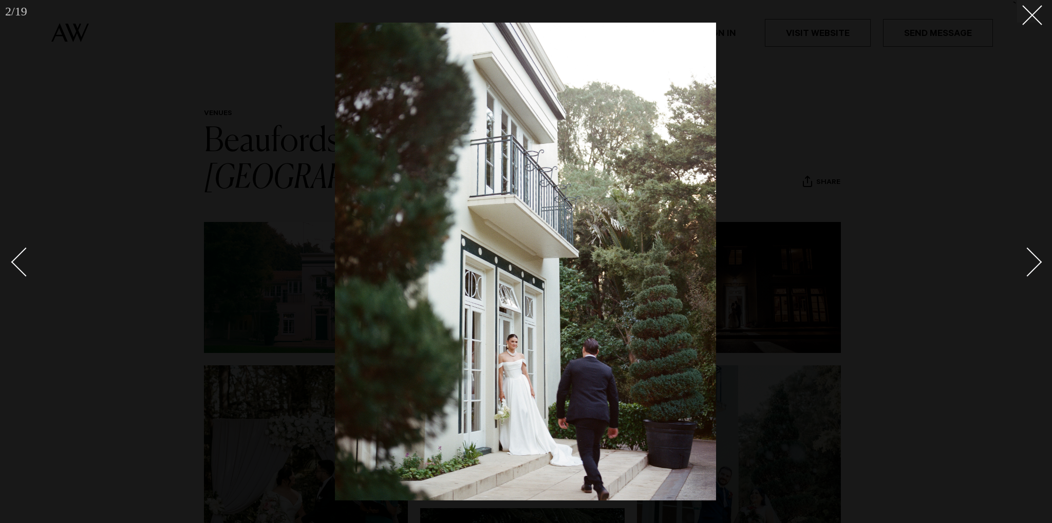
click at [1032, 265] on div "Next slide" at bounding box center [1027, 262] width 29 height 29
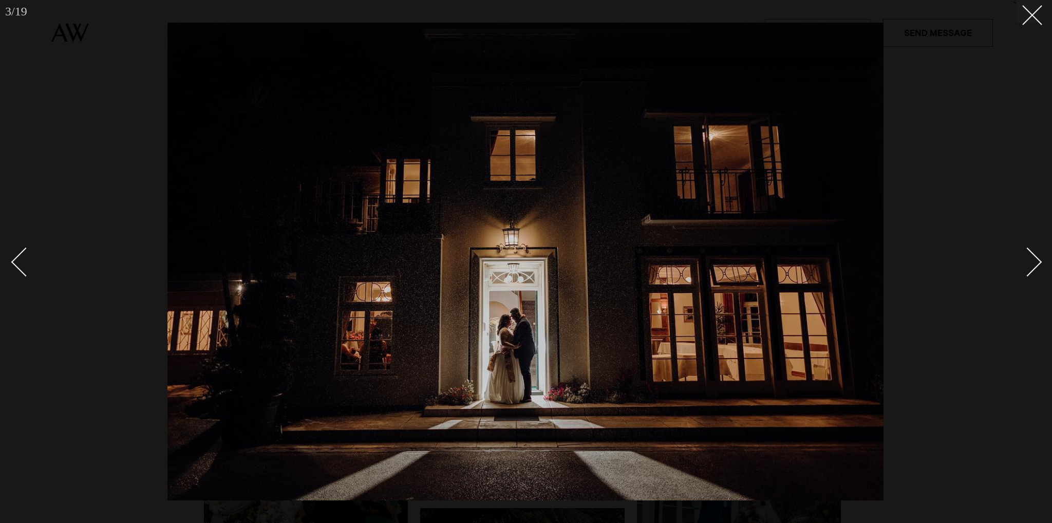
click at [1032, 265] on div "Next slide" at bounding box center [1027, 262] width 29 height 29
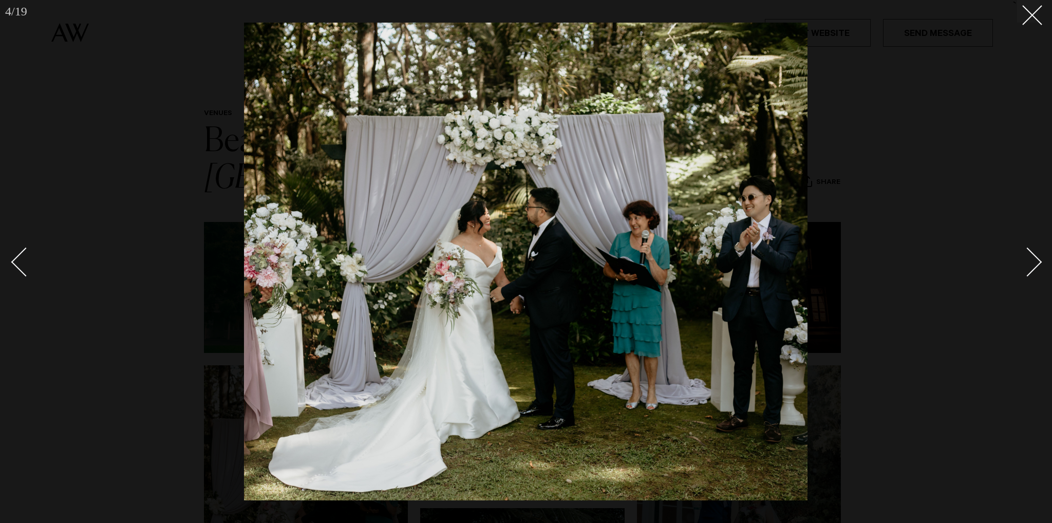
click at [1032, 265] on div "Next slide" at bounding box center [1027, 262] width 29 height 29
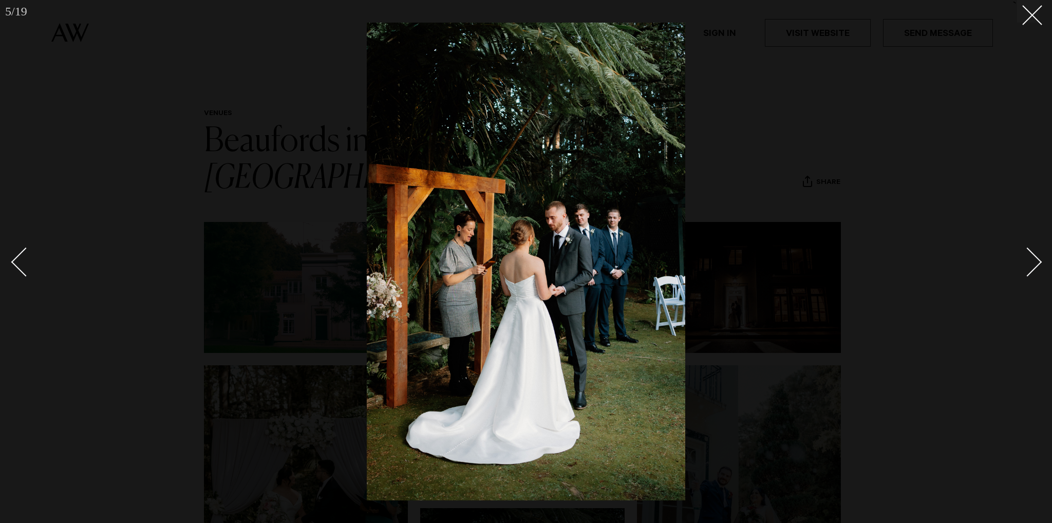
click at [1032, 265] on div "Next slide" at bounding box center [1027, 262] width 29 height 29
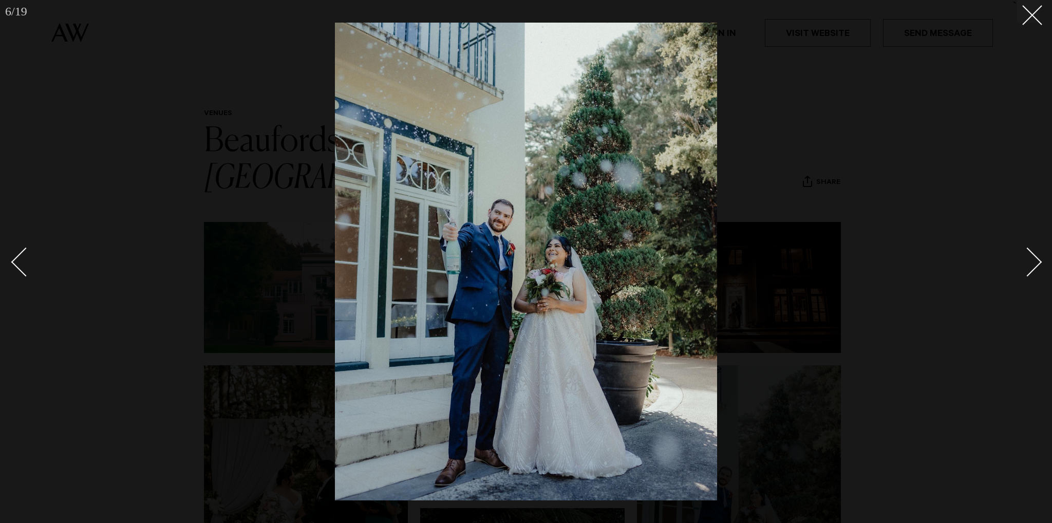
click at [1032, 265] on div "Next slide" at bounding box center [1027, 262] width 29 height 29
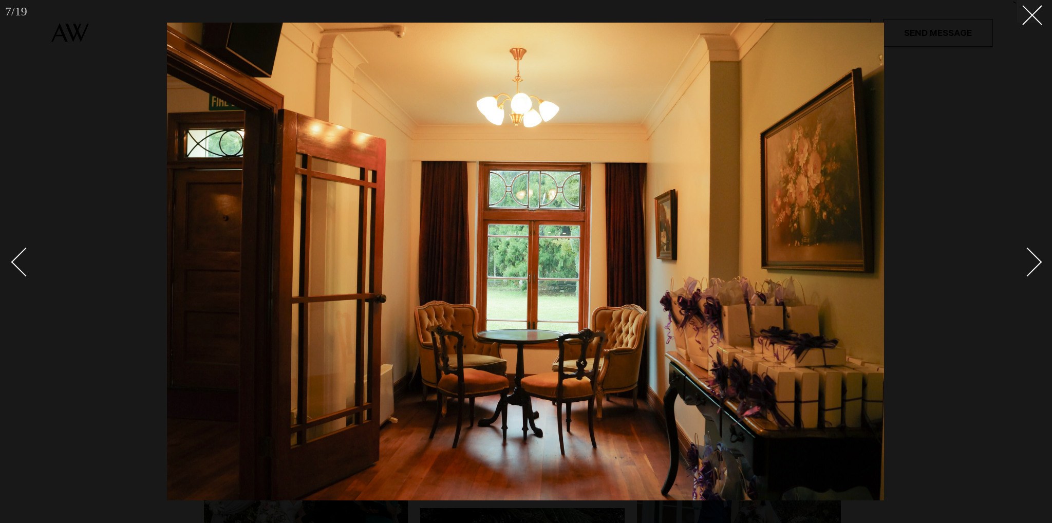
click at [1032, 265] on div "Next slide" at bounding box center [1027, 262] width 29 height 29
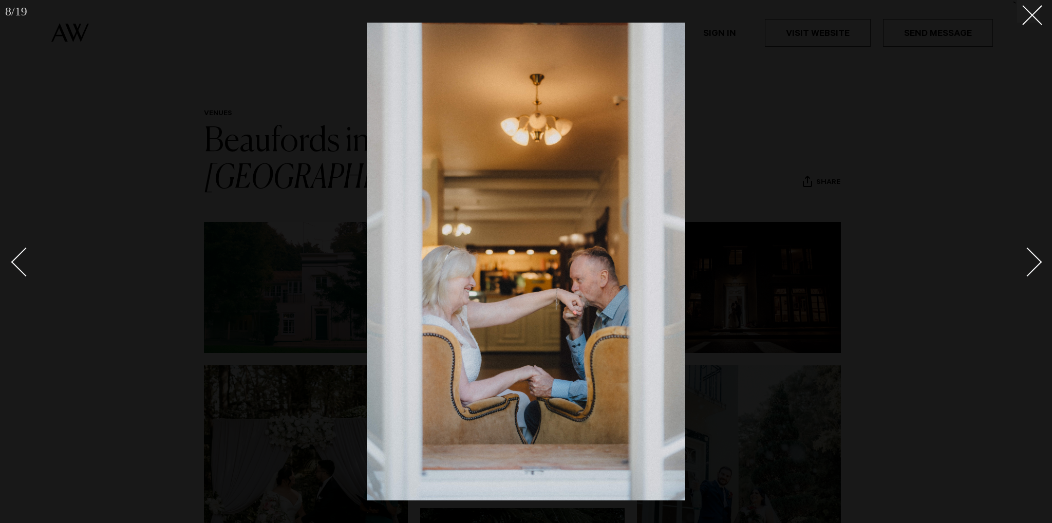
click at [1032, 265] on div "Next slide" at bounding box center [1027, 262] width 29 height 29
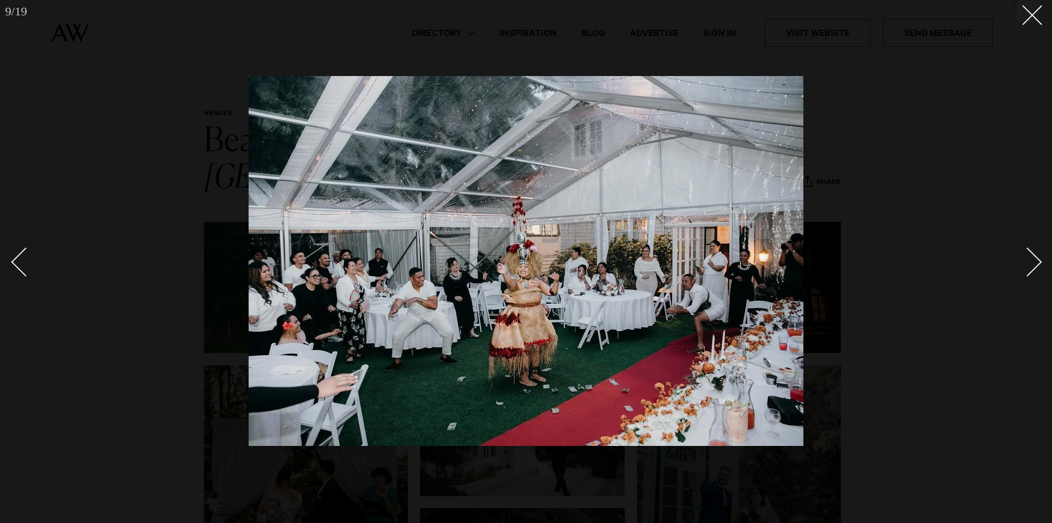
click at [1032, 265] on div "Next slide" at bounding box center [1027, 262] width 29 height 29
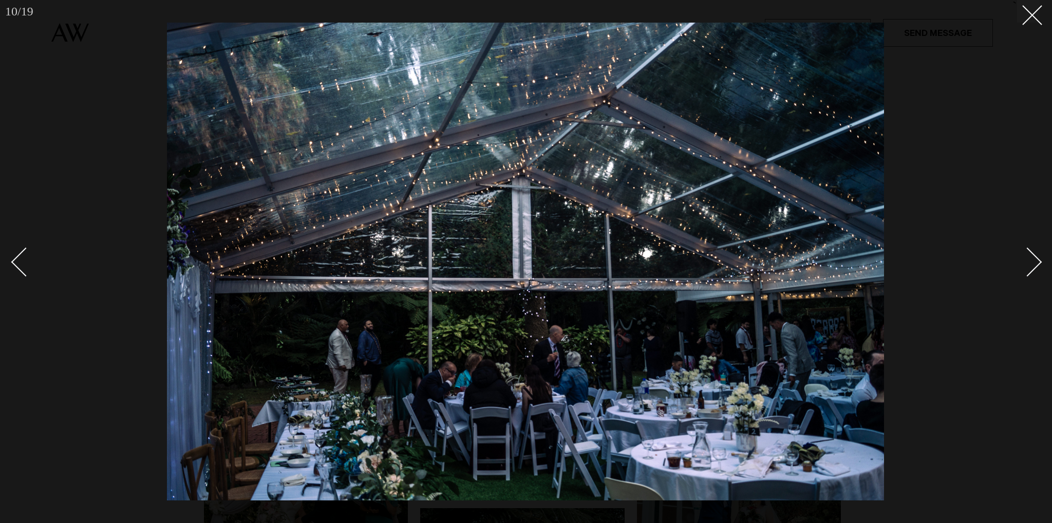
click at [1032, 265] on div "Next slide" at bounding box center [1027, 262] width 29 height 29
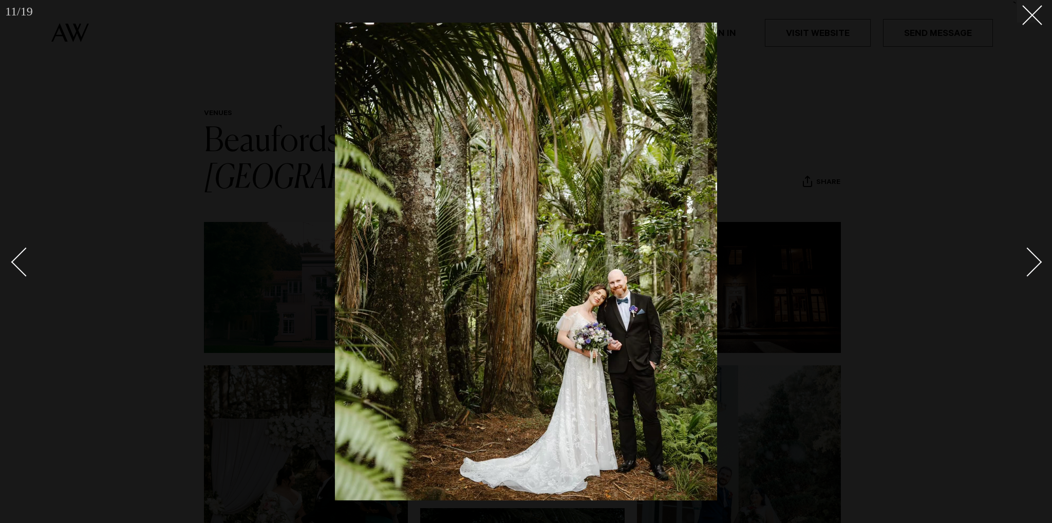
click at [1032, 265] on div "Next slide" at bounding box center [1027, 262] width 29 height 29
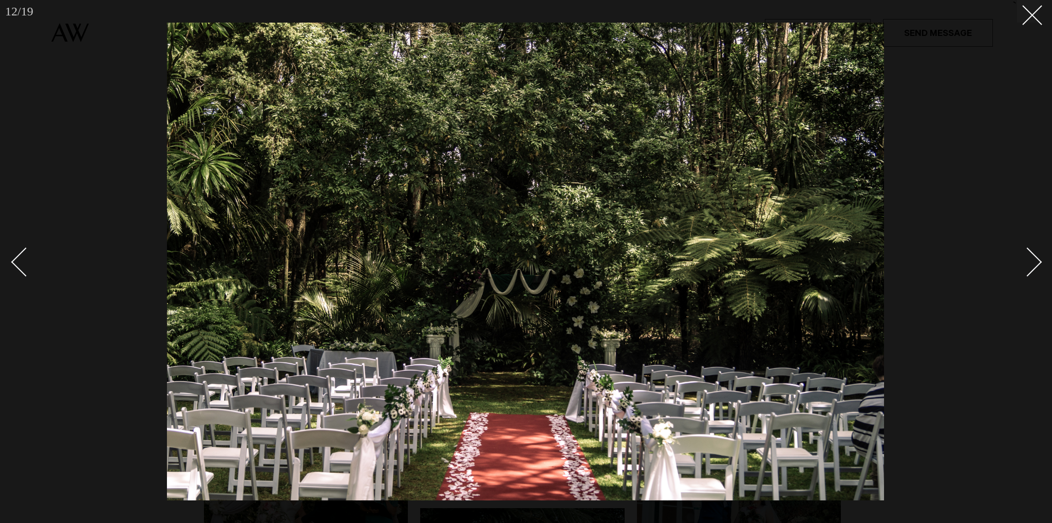
click at [1032, 265] on div "Next slide" at bounding box center [1027, 262] width 29 height 29
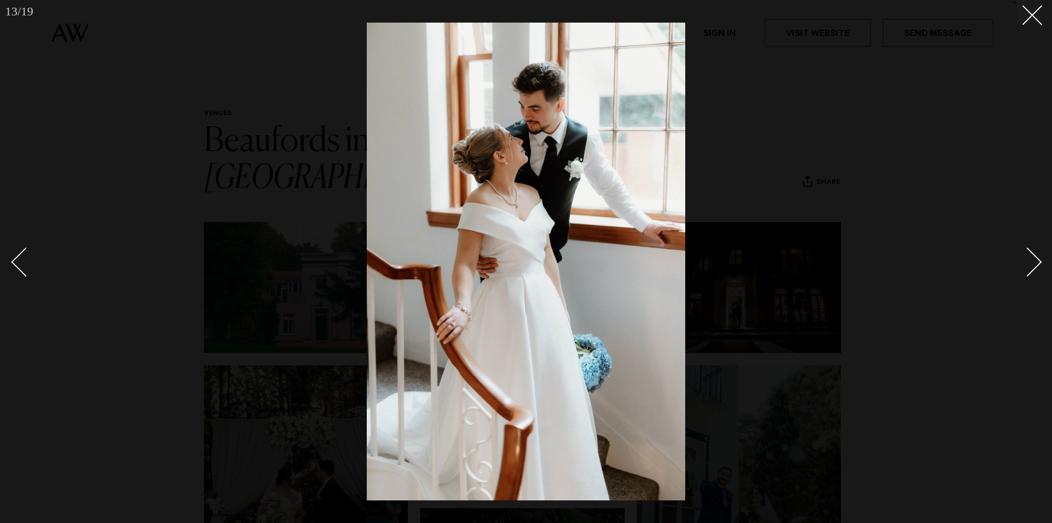
click at [1032, 265] on div "Next slide" at bounding box center [1027, 262] width 29 height 29
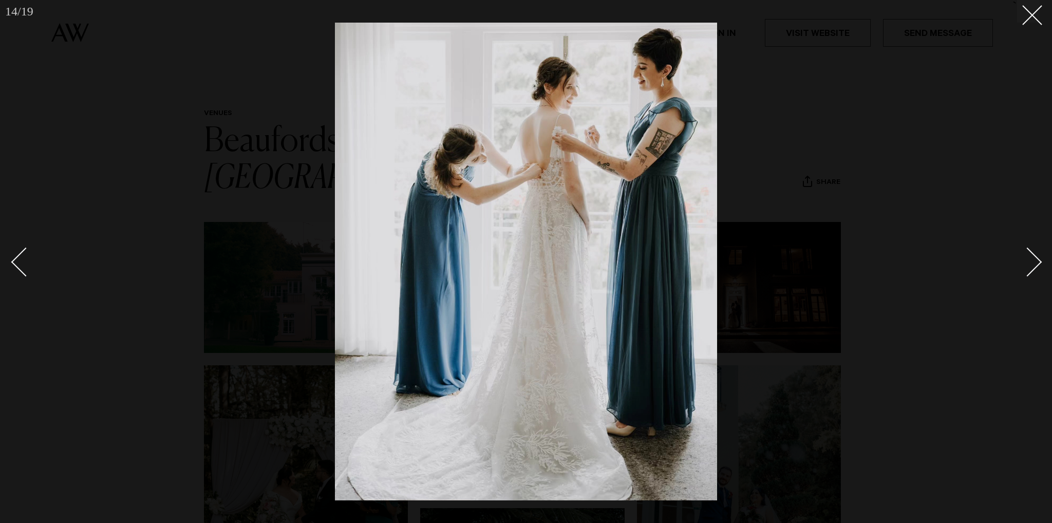
click at [1032, 265] on div "Next slide" at bounding box center [1027, 262] width 29 height 29
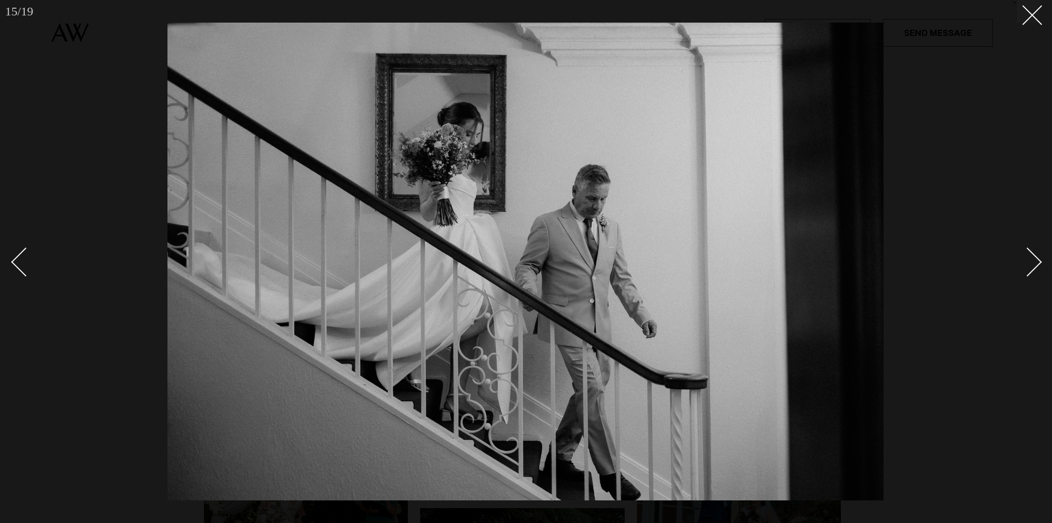
click at [1032, 265] on div "Next slide" at bounding box center [1027, 262] width 29 height 29
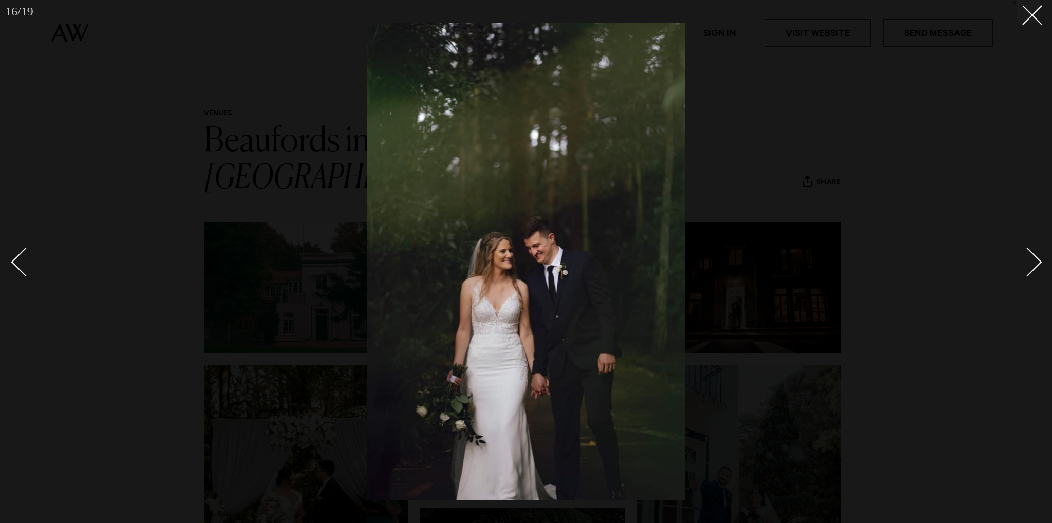
click at [1032, 265] on div "Next slide" at bounding box center [1027, 262] width 29 height 29
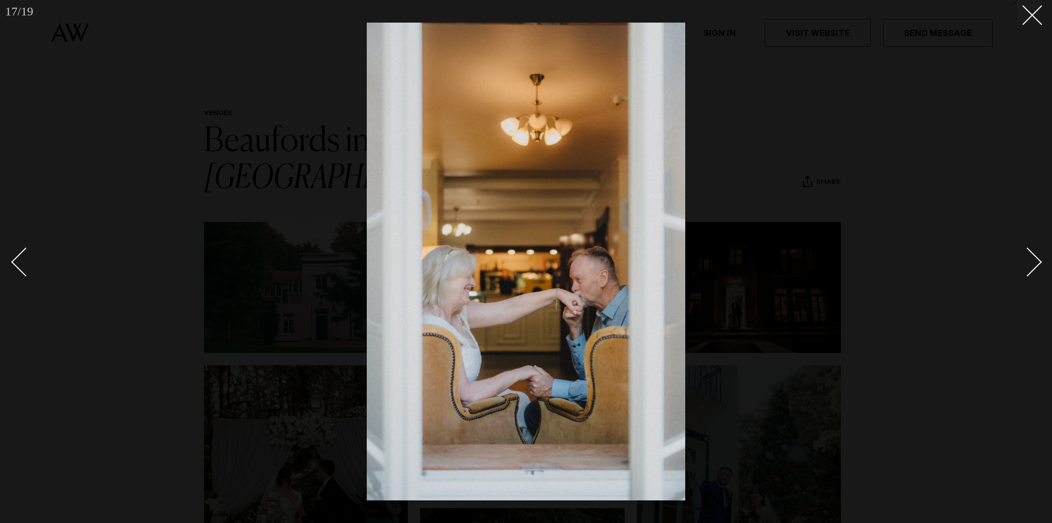
click at [1032, 265] on div "Next slide" at bounding box center [1027, 262] width 29 height 29
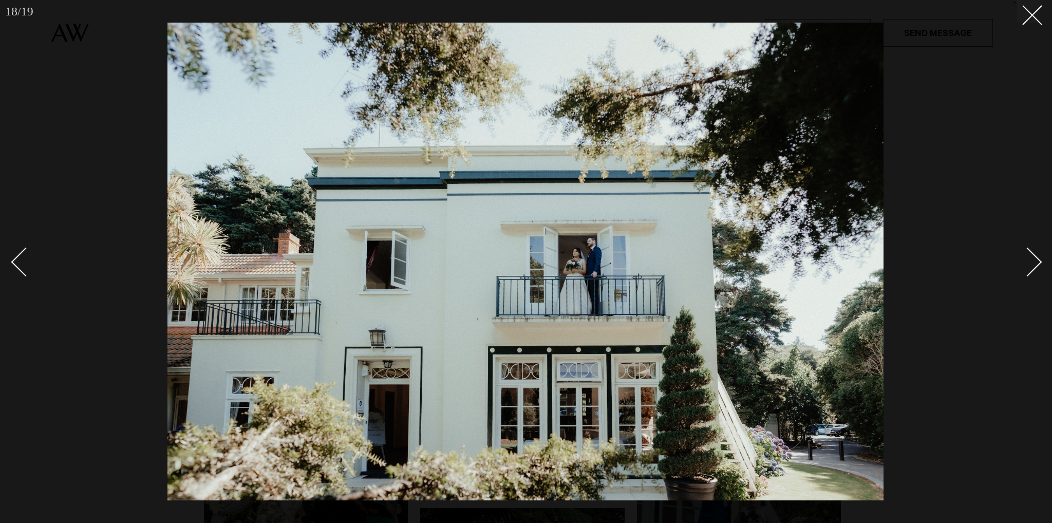
click at [1032, 265] on div "Next slide" at bounding box center [1027, 262] width 29 height 29
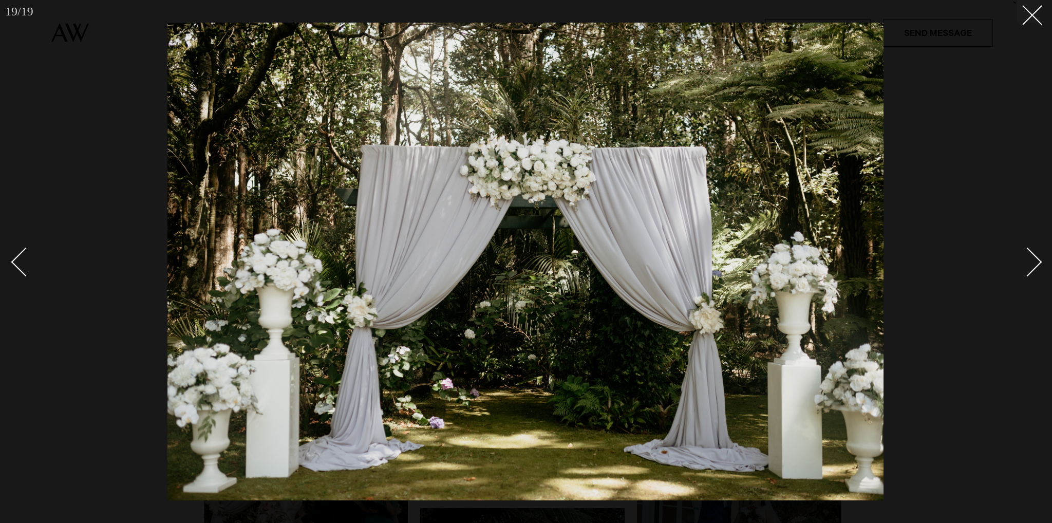
click at [1032, 265] on div "Next slide" at bounding box center [1027, 262] width 29 height 29
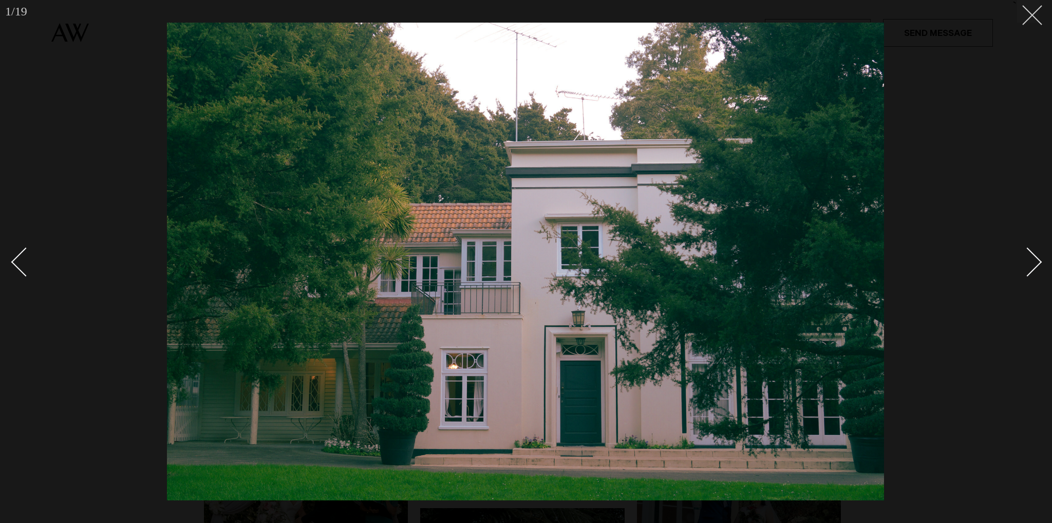
click at [1026, 11] on icon at bounding box center [1029, 11] width 12 height 12
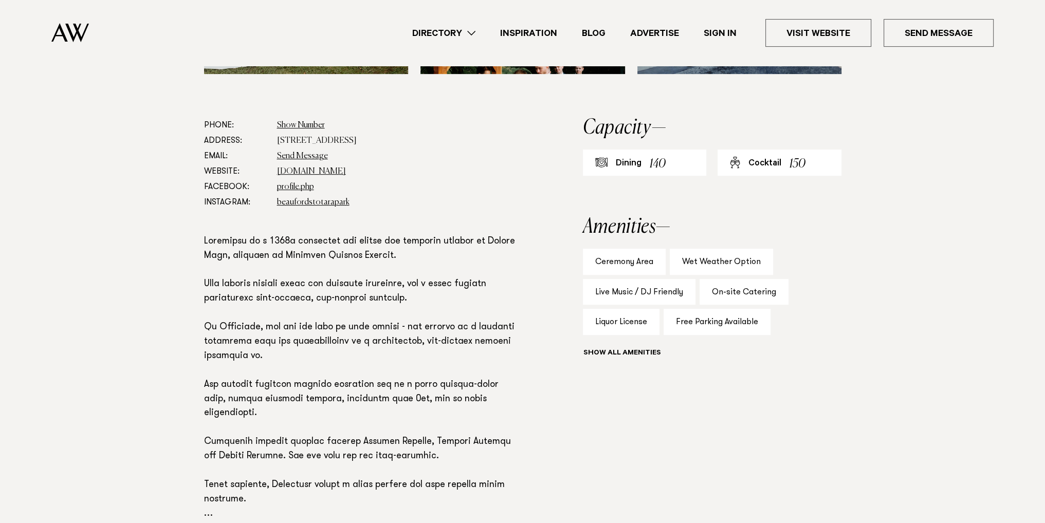
scroll to position [411, 0]
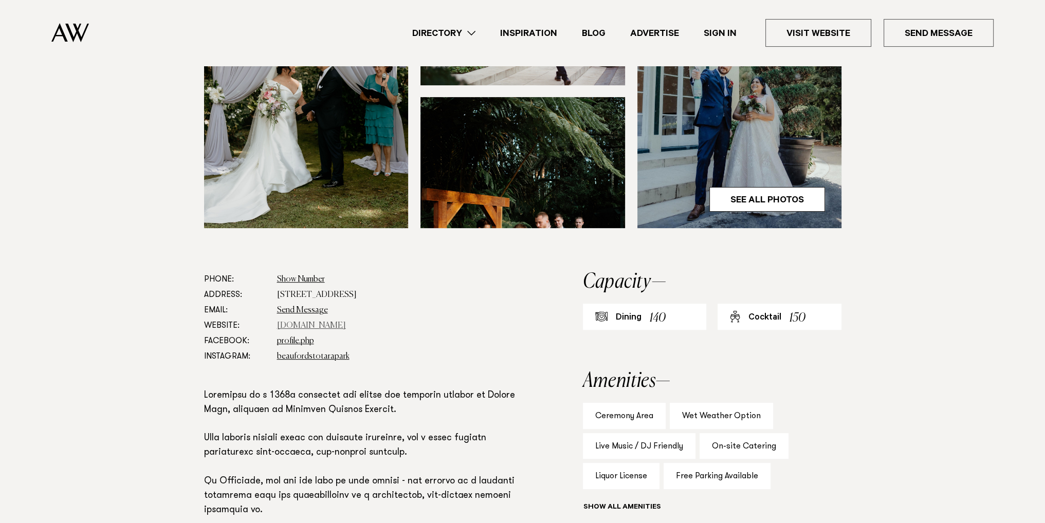
click at [326, 322] on link "www.beaufords.co.nz" at bounding box center [311, 326] width 69 height 8
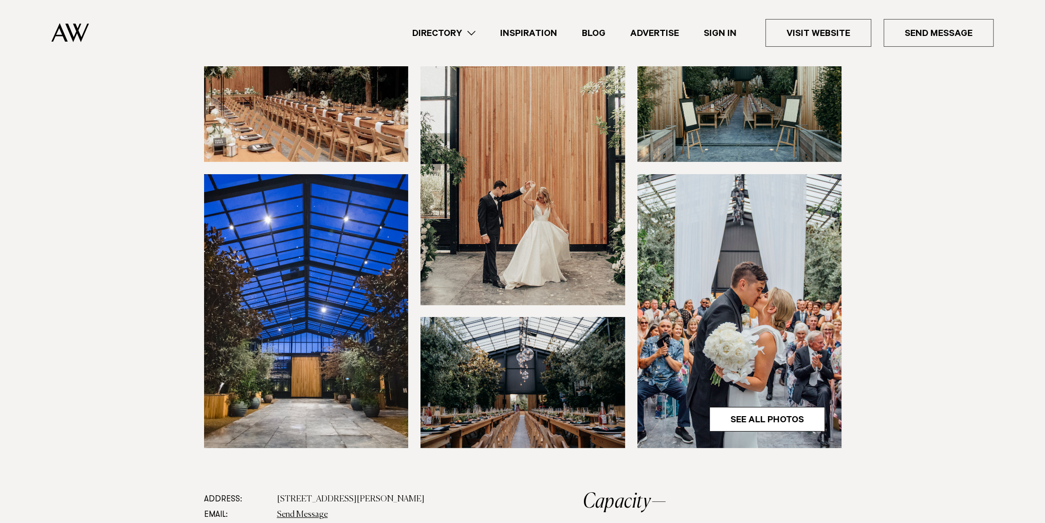
scroll to position [51, 0]
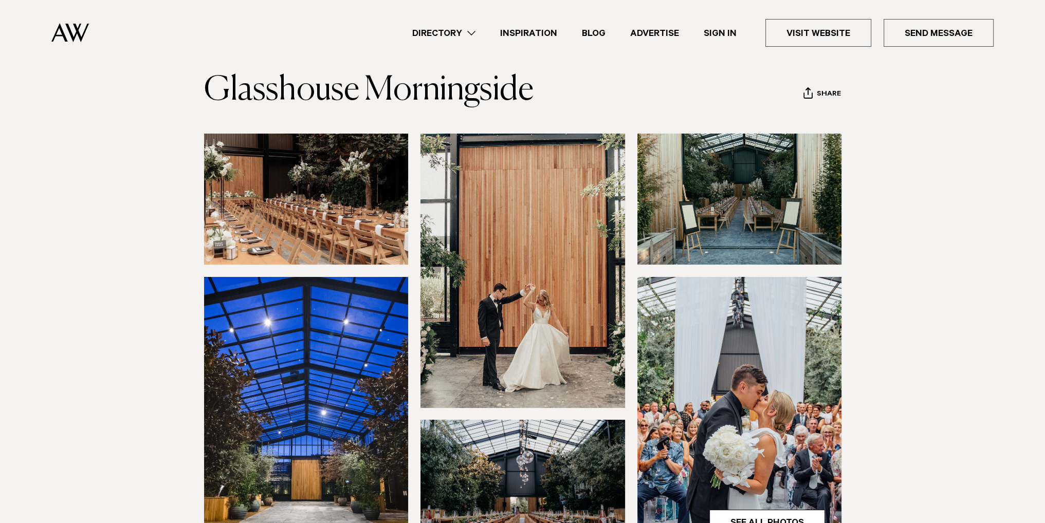
click at [312, 222] on img at bounding box center [306, 199] width 205 height 131
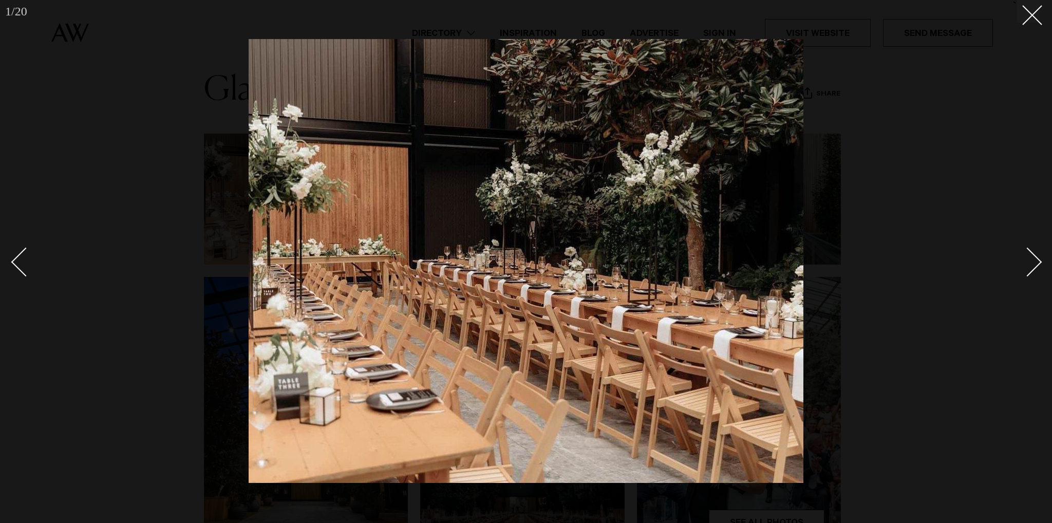
click at [1033, 262] on div "Next slide" at bounding box center [1027, 262] width 29 height 29
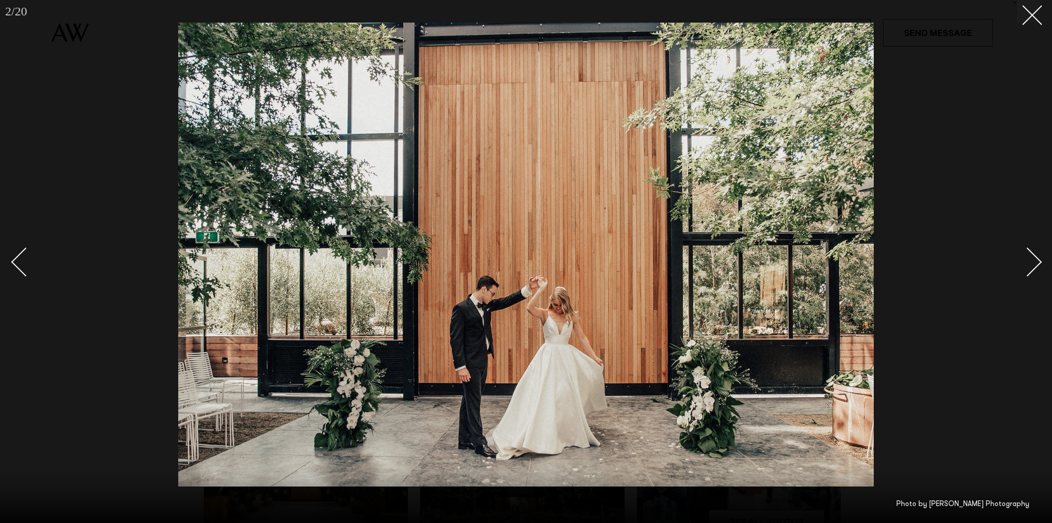
click at [1033, 262] on div "Next slide" at bounding box center [1027, 262] width 29 height 29
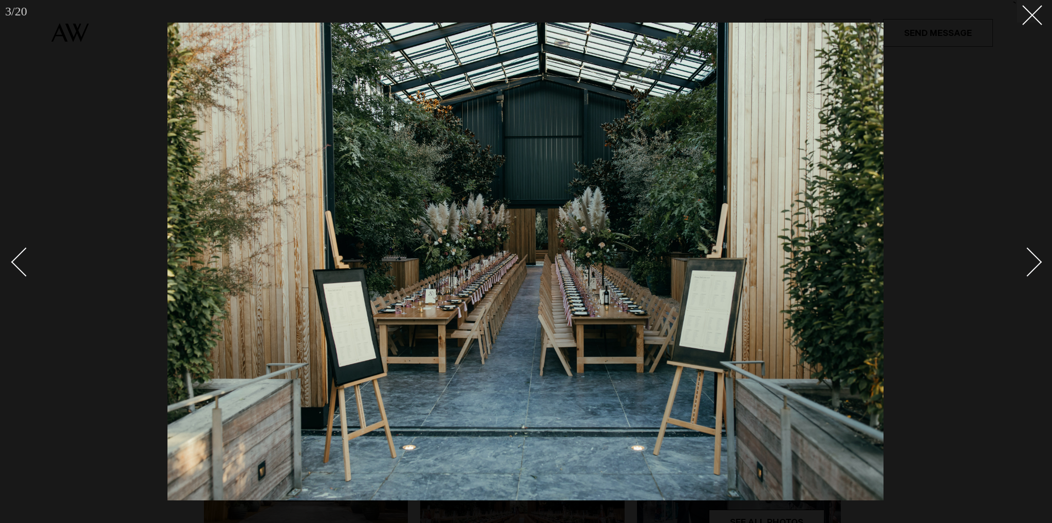
click at [1033, 262] on div "Next slide" at bounding box center [1027, 262] width 29 height 29
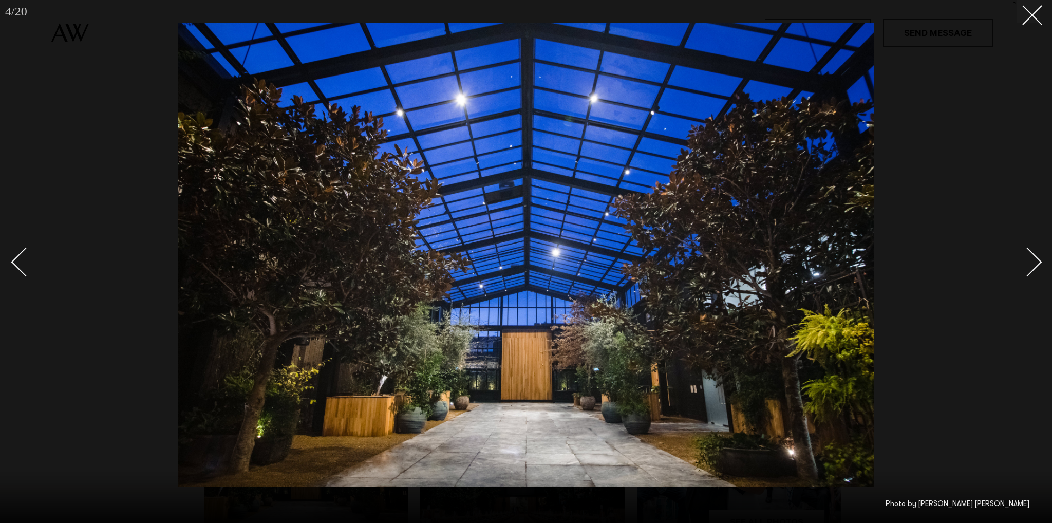
click at [1033, 262] on div "Next slide" at bounding box center [1027, 262] width 29 height 29
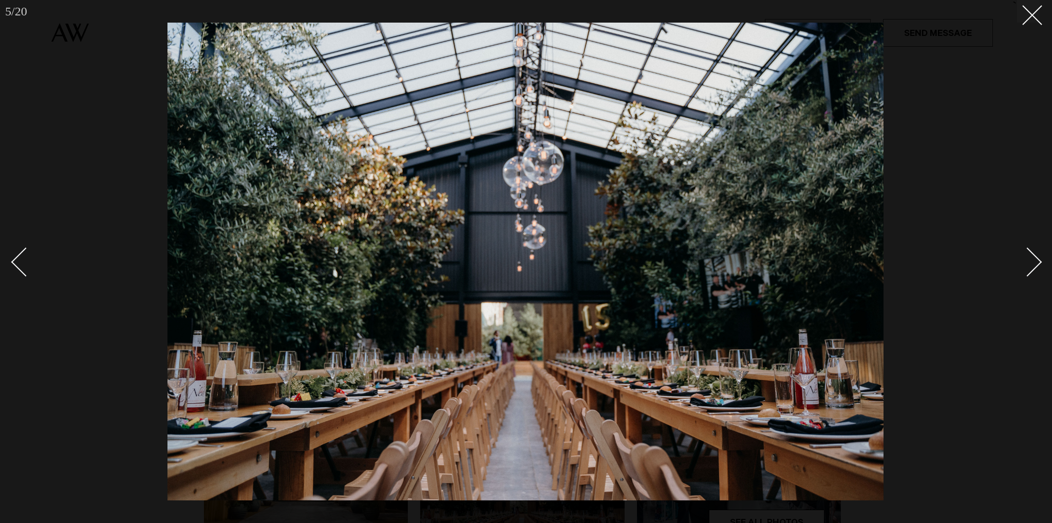
click at [1033, 262] on div "Next slide" at bounding box center [1027, 262] width 29 height 29
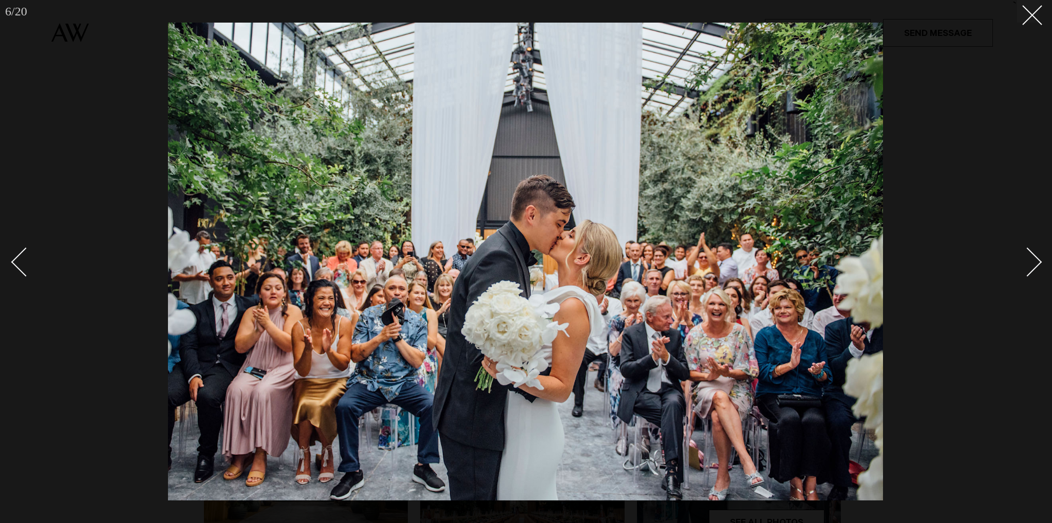
click at [1033, 262] on div "Next slide" at bounding box center [1027, 262] width 29 height 29
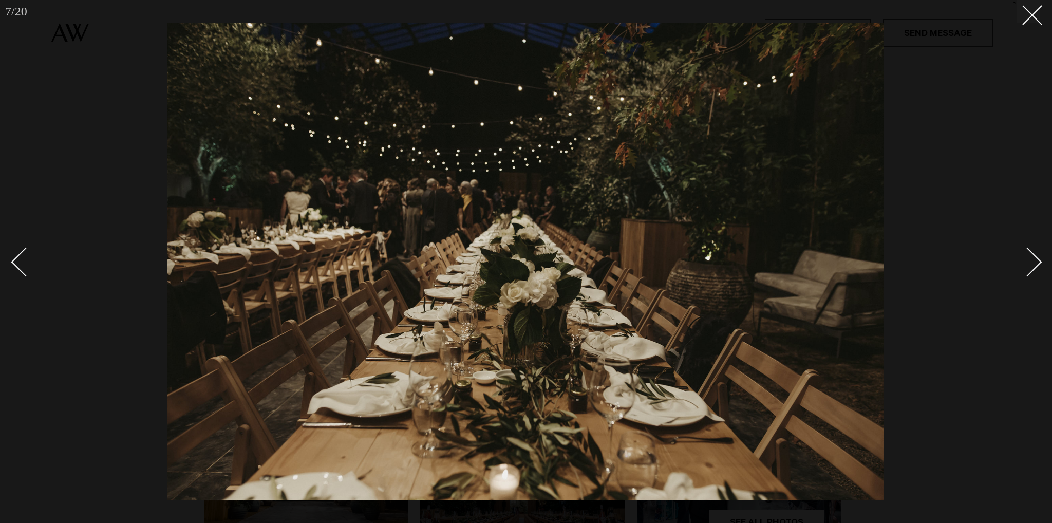
click at [1033, 262] on div "Next slide" at bounding box center [1027, 262] width 29 height 29
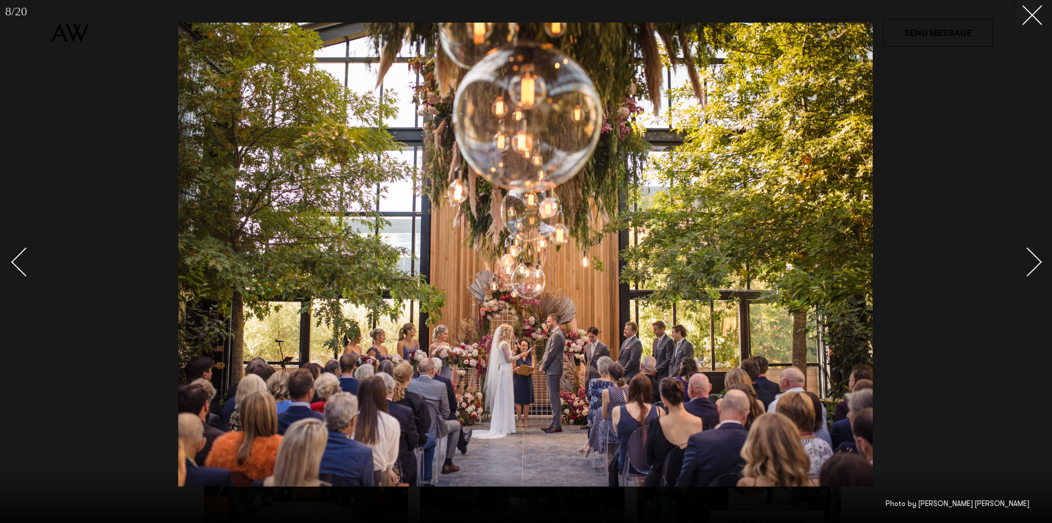
click at [1033, 262] on div "Next slide" at bounding box center [1027, 262] width 29 height 29
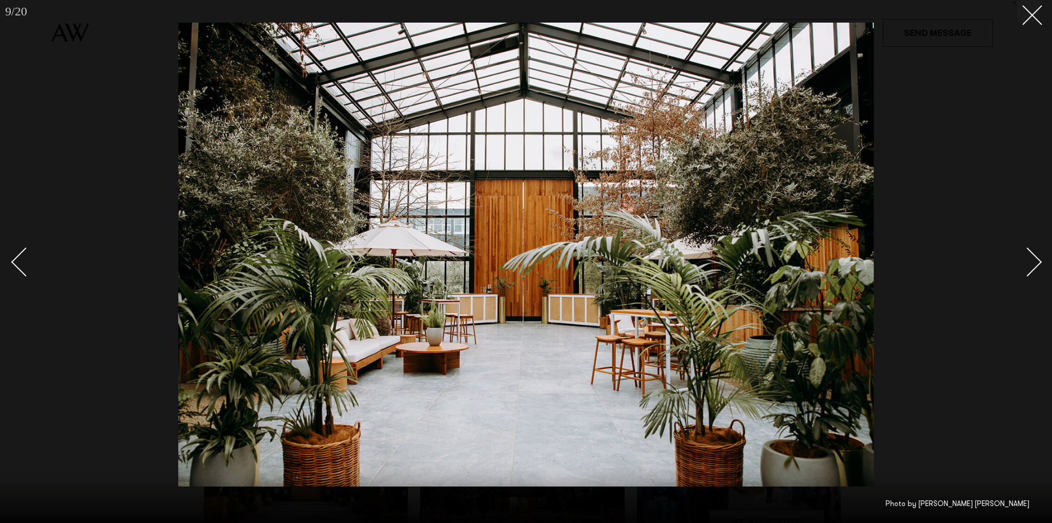
click at [1033, 262] on div "Next slide" at bounding box center [1027, 262] width 29 height 29
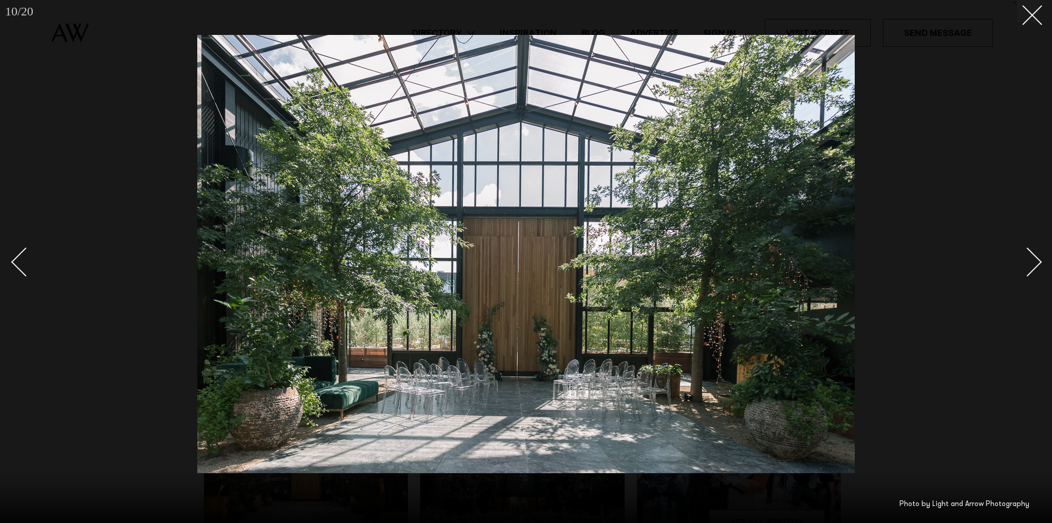
click at [1033, 262] on div "Next slide" at bounding box center [1027, 262] width 29 height 29
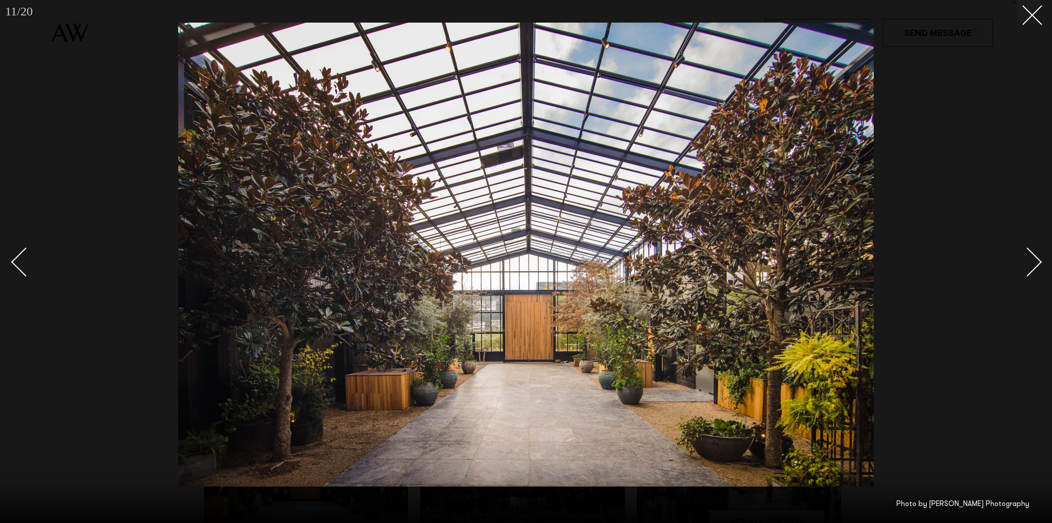
click at [1033, 262] on div "Next slide" at bounding box center [1027, 262] width 29 height 29
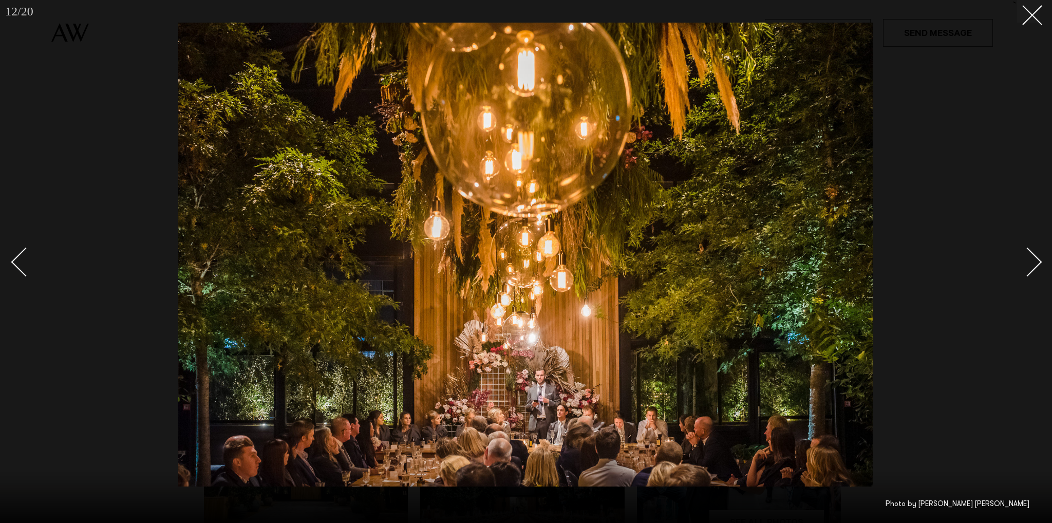
click at [1033, 262] on div "Next slide" at bounding box center [1027, 262] width 29 height 29
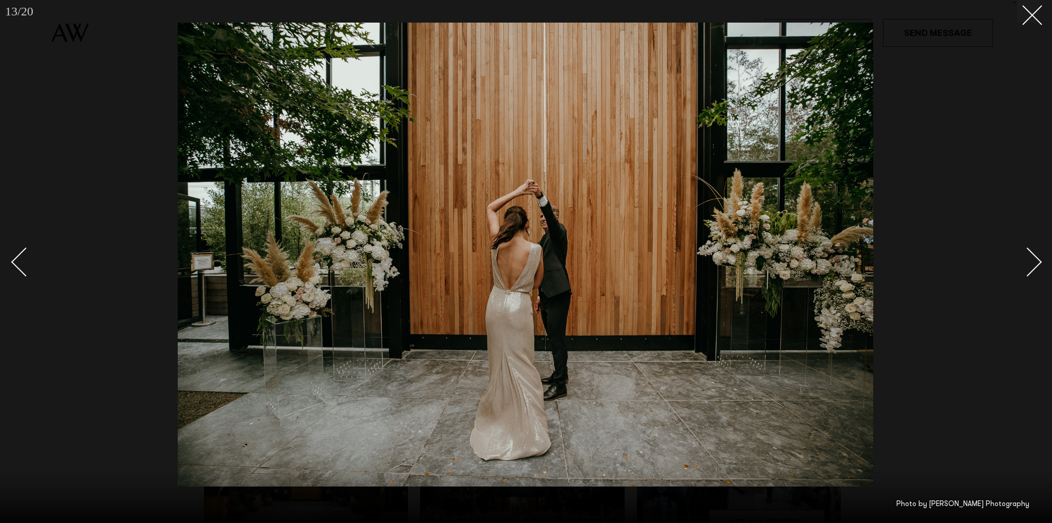
click at [1033, 262] on div "Next slide" at bounding box center [1027, 262] width 29 height 29
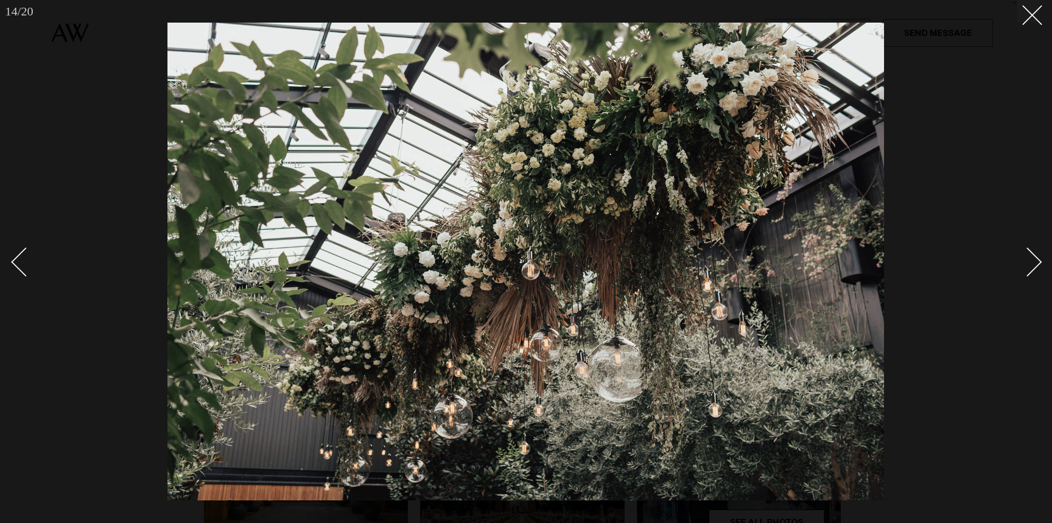
click at [1033, 262] on div "Next slide" at bounding box center [1027, 262] width 29 height 29
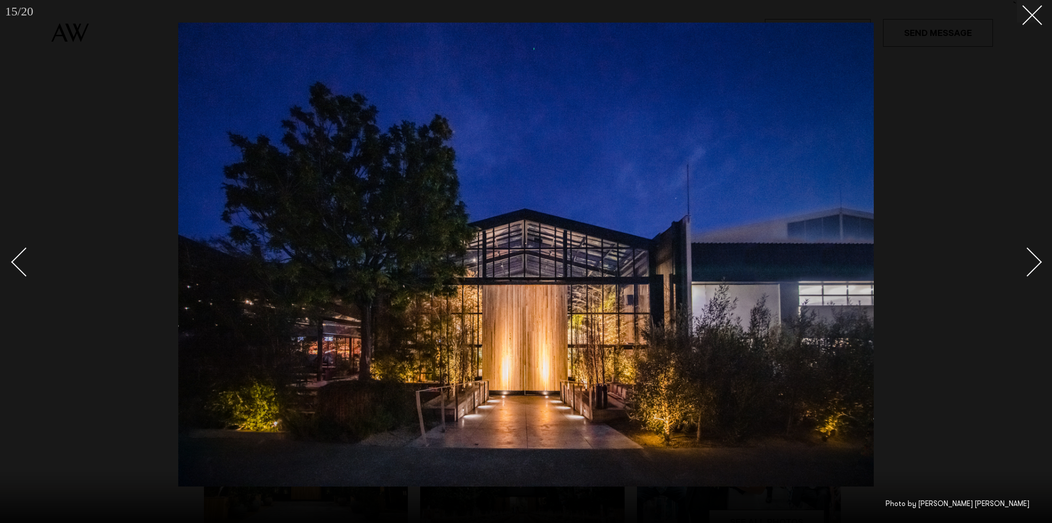
click at [1033, 262] on div "Next slide" at bounding box center [1027, 262] width 29 height 29
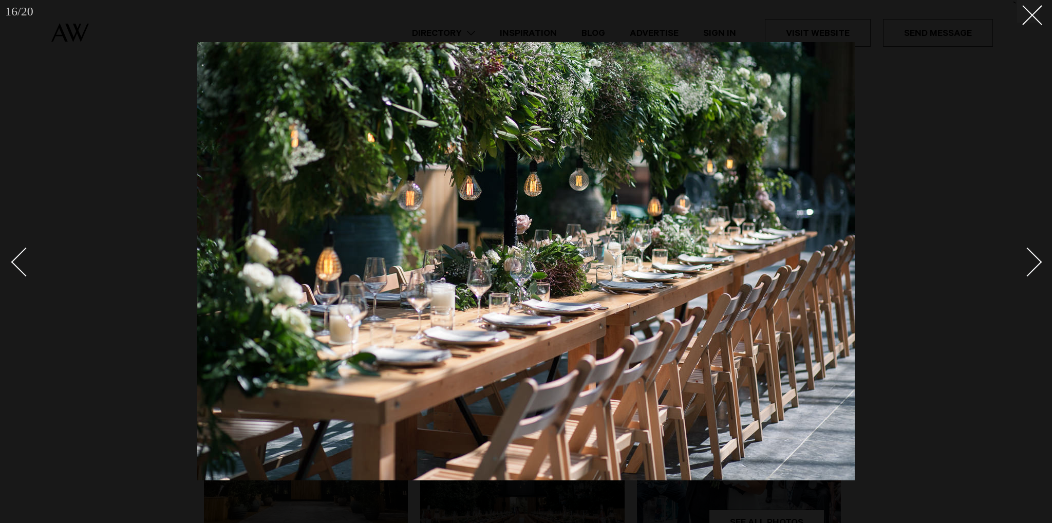
click at [1033, 262] on div "Next slide" at bounding box center [1027, 262] width 29 height 29
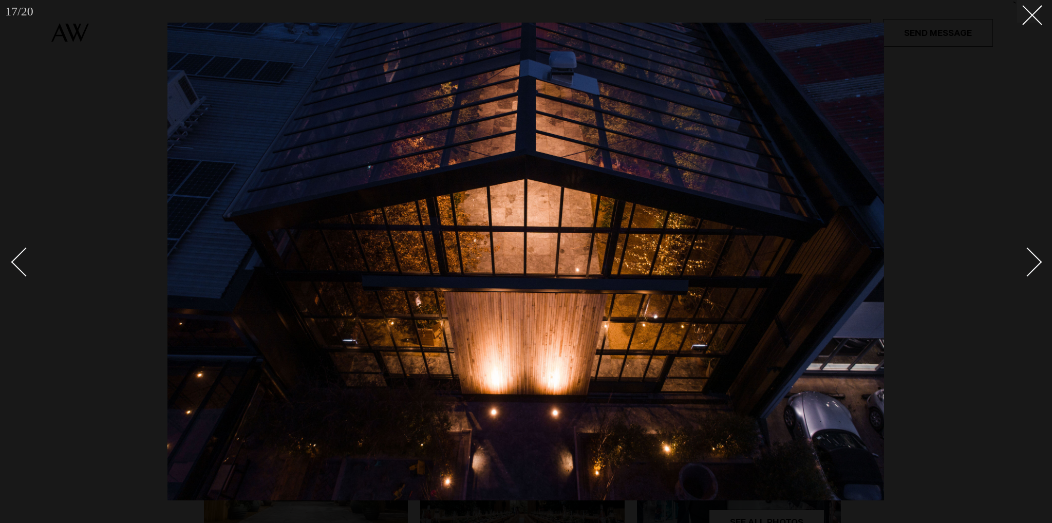
click at [1033, 262] on div "Next slide" at bounding box center [1027, 262] width 29 height 29
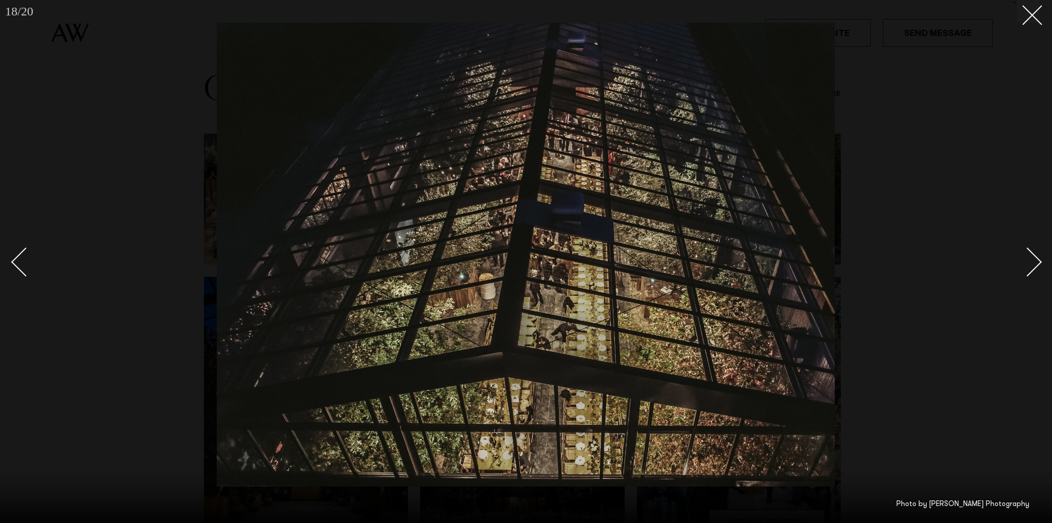
click at [1033, 262] on div "Next slide" at bounding box center [1027, 262] width 29 height 29
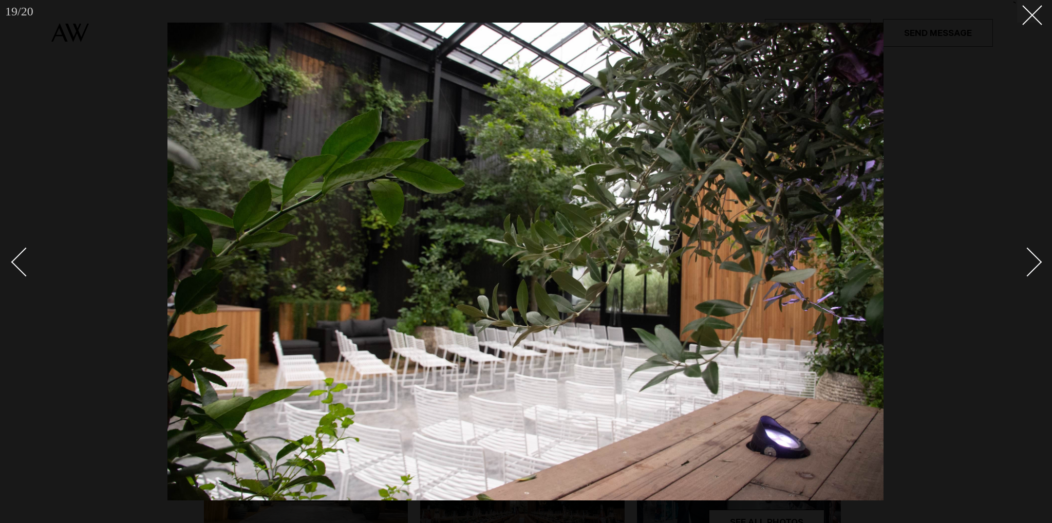
click at [1033, 262] on div "Next slide" at bounding box center [1027, 262] width 29 height 29
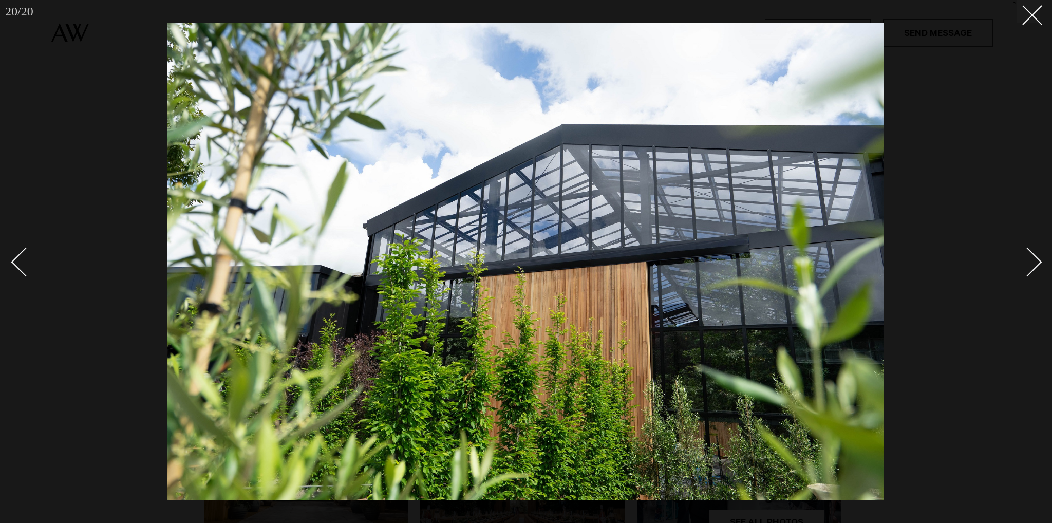
click at [1033, 262] on div "Next slide" at bounding box center [1027, 262] width 29 height 29
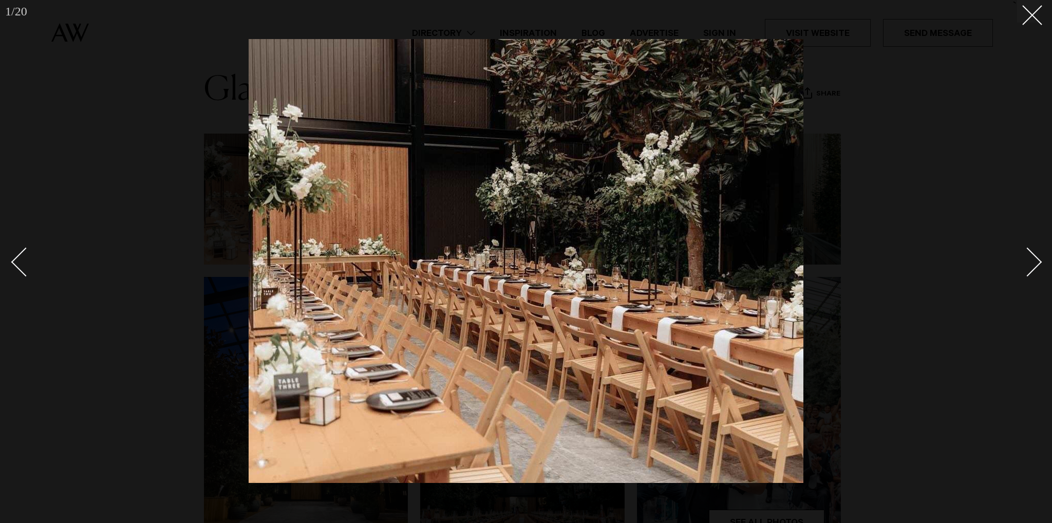
click at [1033, 262] on div "Next slide" at bounding box center [1027, 262] width 29 height 29
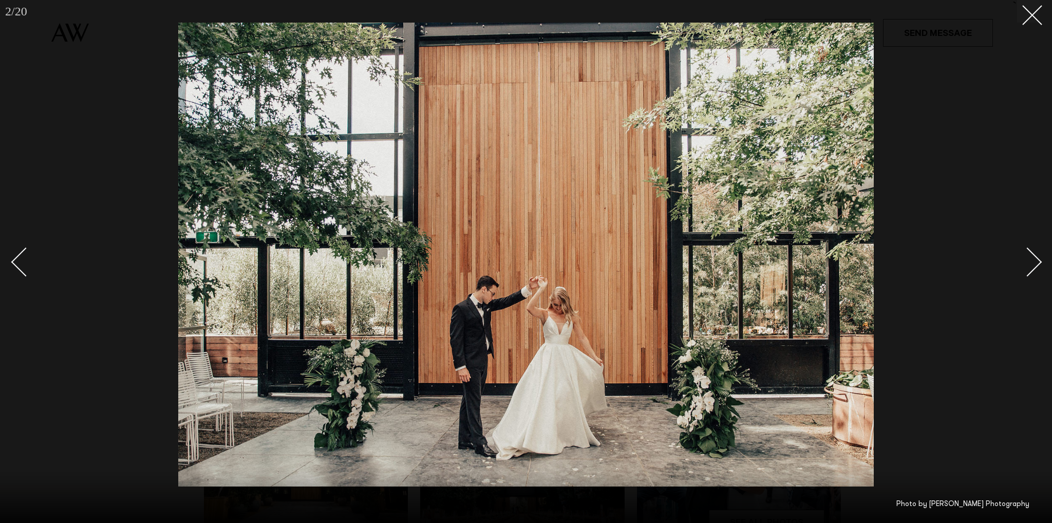
click at [1033, 262] on div "Next slide" at bounding box center [1027, 262] width 29 height 29
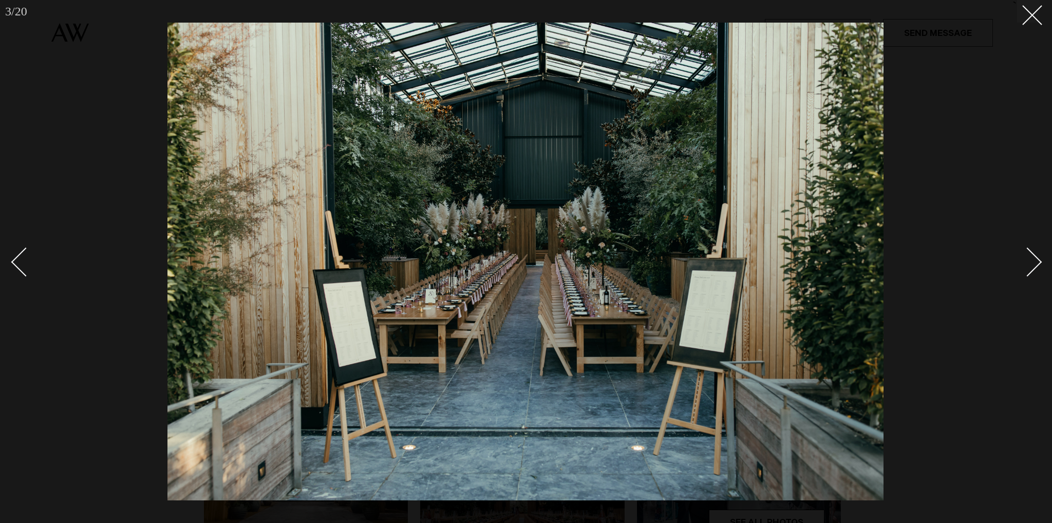
click at [1039, 26] on div at bounding box center [526, 261] width 1052 height 523
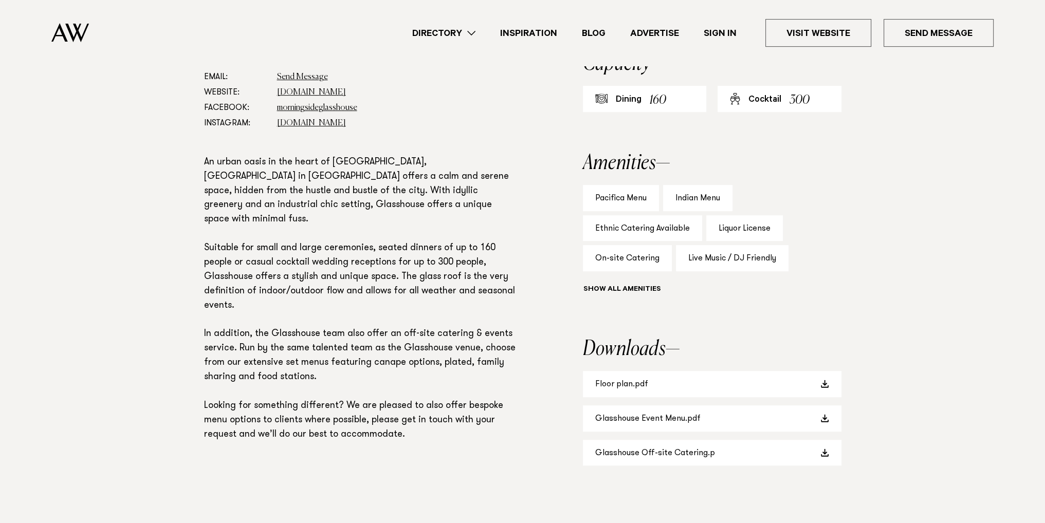
scroll to position [719, 0]
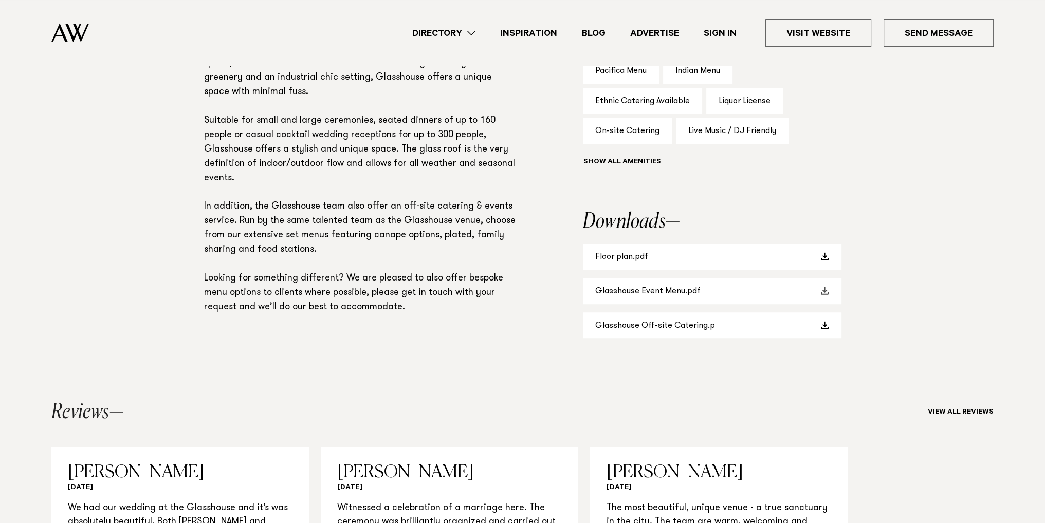
click at [672, 293] on link "Glasshouse Event Menu.pdf" at bounding box center [712, 291] width 258 height 26
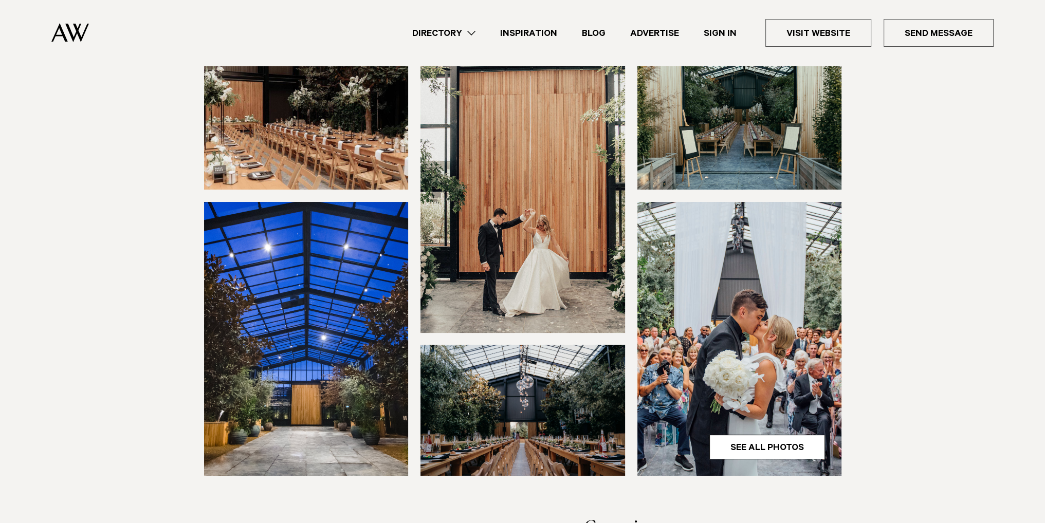
scroll to position [0, 0]
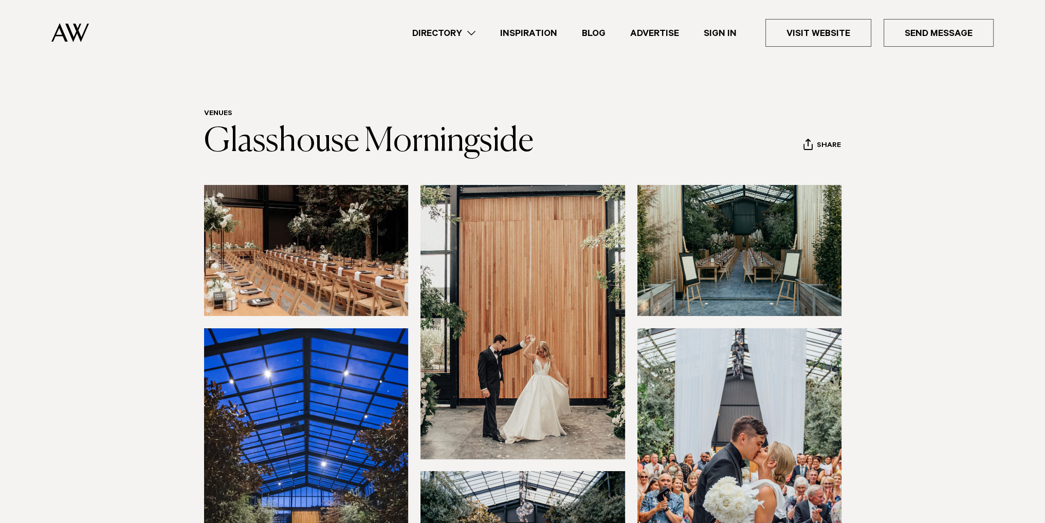
click at [276, 251] on img at bounding box center [306, 250] width 205 height 131
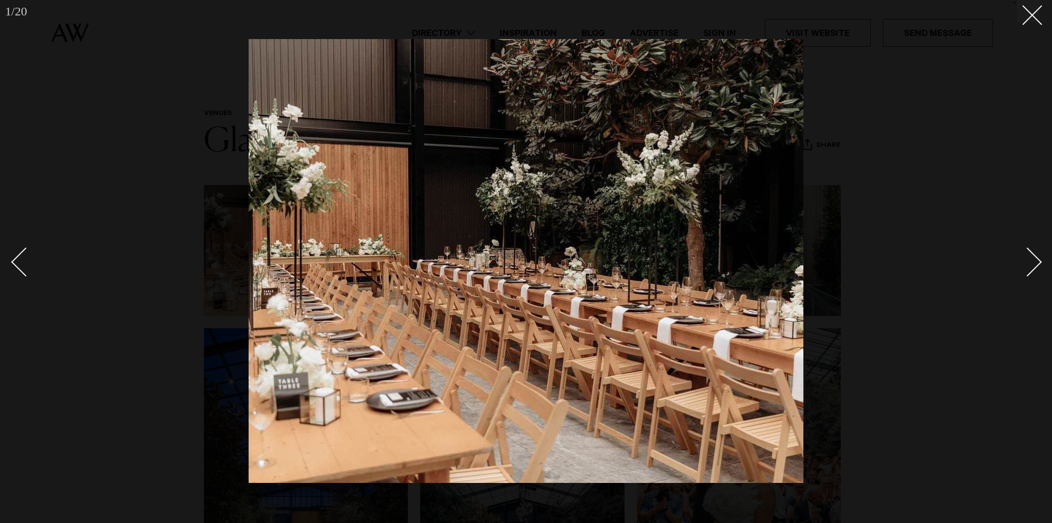
click at [1032, 270] on div "Next slide" at bounding box center [1027, 262] width 29 height 29
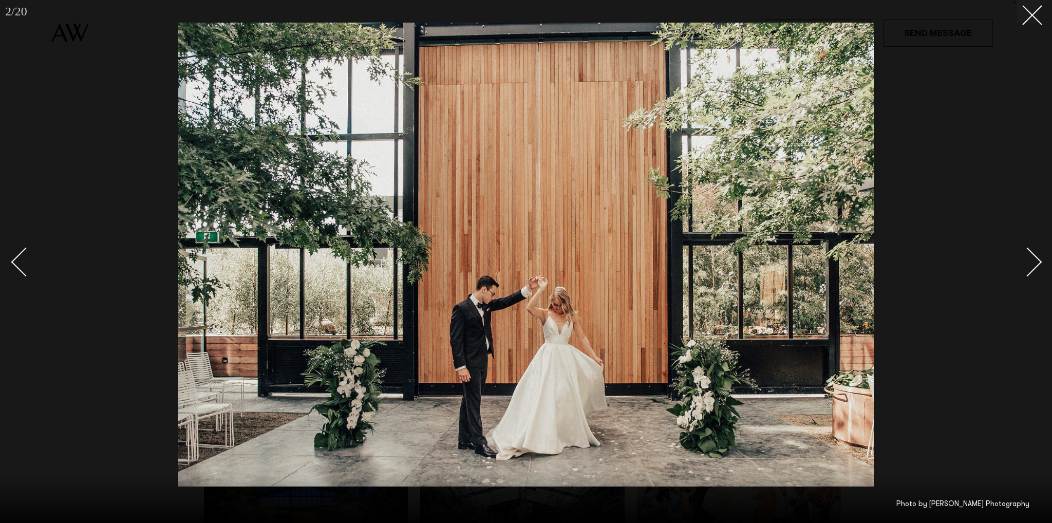
click at [1032, 270] on div "Next slide" at bounding box center [1027, 262] width 29 height 29
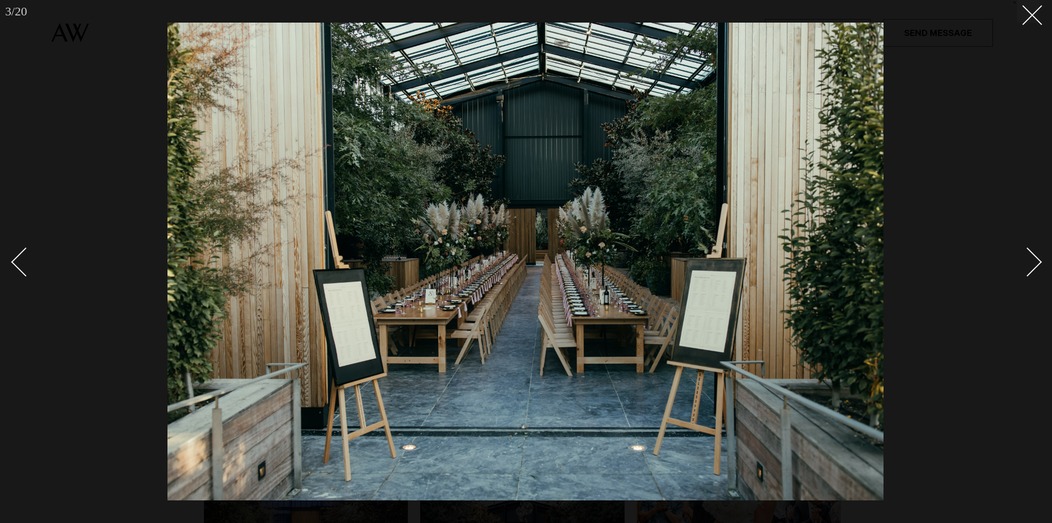
click at [1032, 270] on div "Next slide" at bounding box center [1027, 262] width 29 height 29
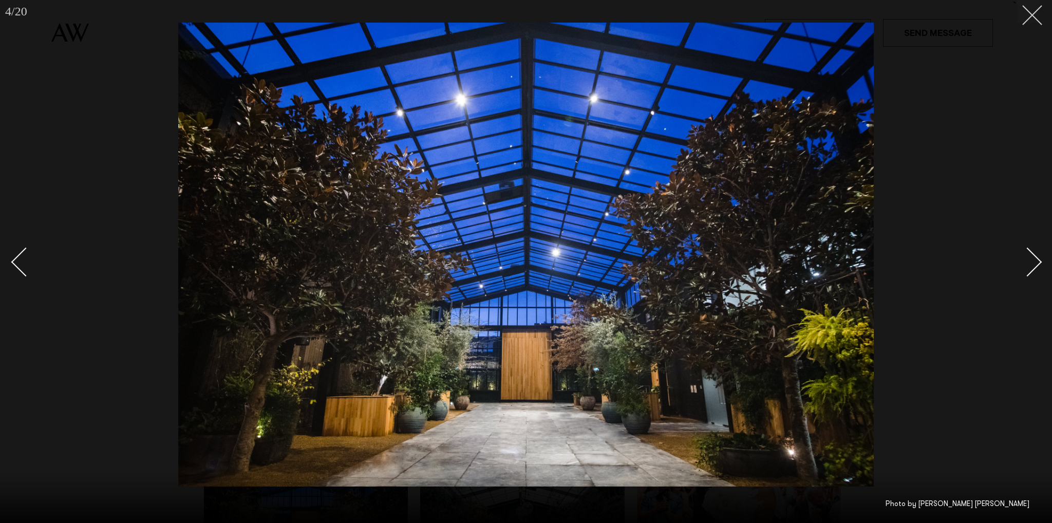
click at [1033, 20] on button at bounding box center [1028, 11] width 23 height 23
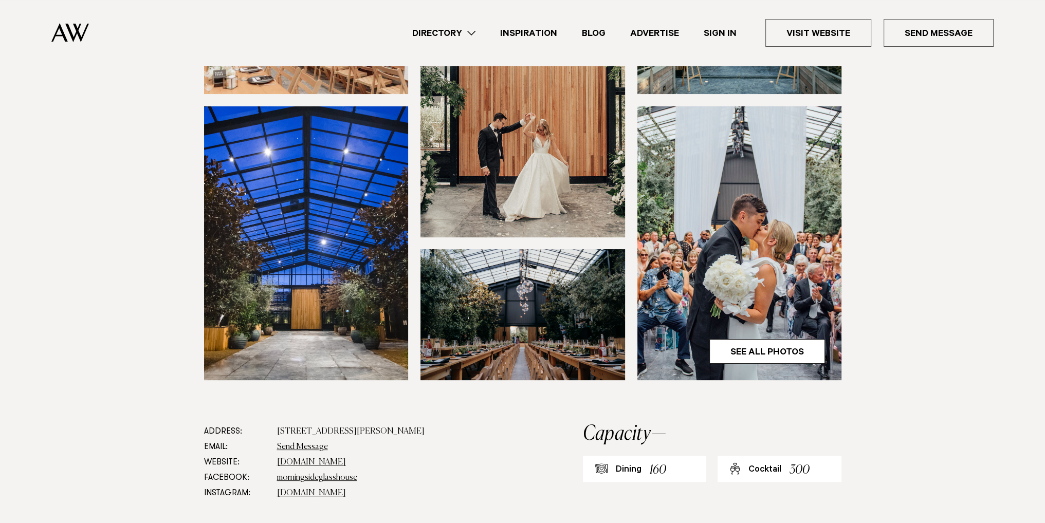
scroll to position [360, 0]
